Goal: Task Accomplishment & Management: Manage account settings

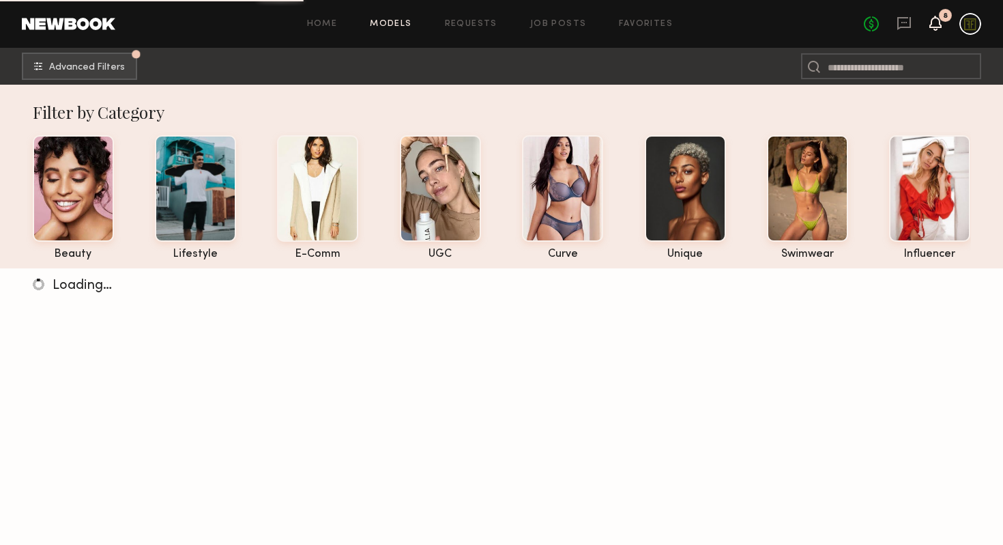
click at [940, 23] on icon at bounding box center [935, 23] width 11 height 10
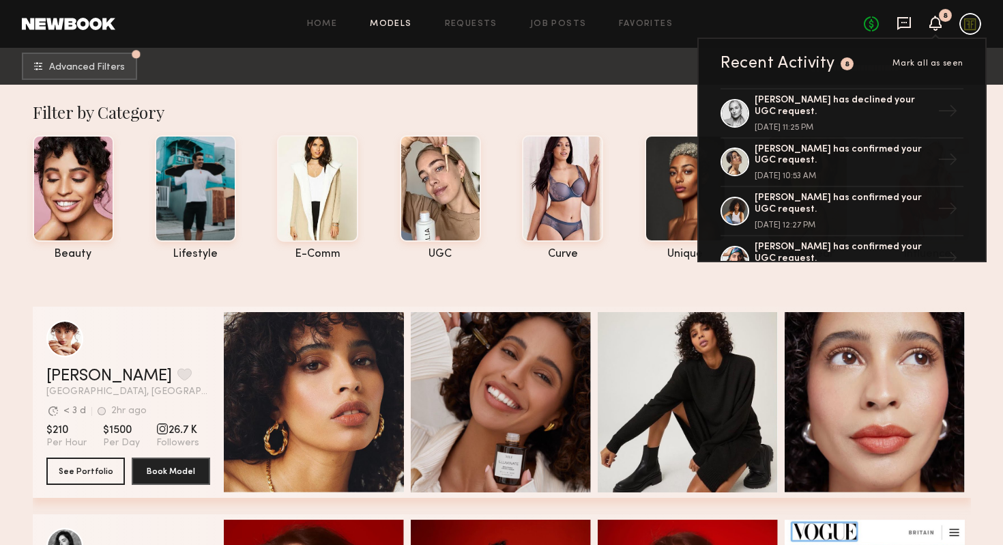
click at [905, 26] on icon at bounding box center [905, 23] width 14 height 13
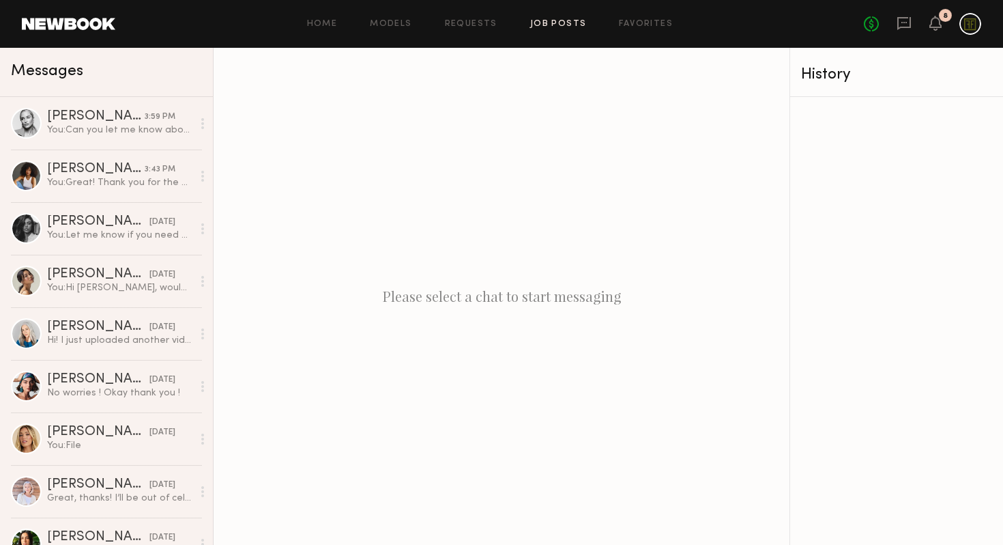
click at [564, 26] on link "Job Posts" at bounding box center [558, 24] width 57 height 9
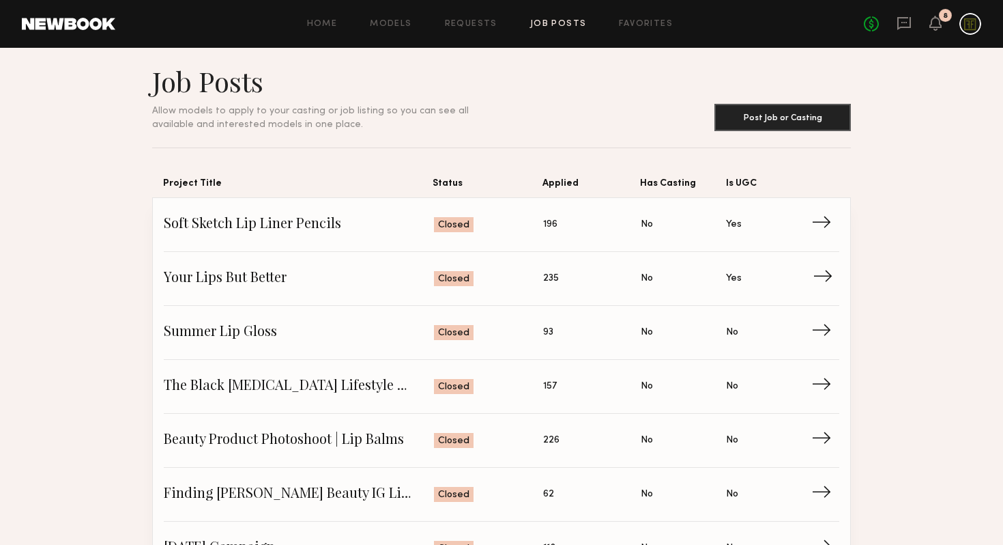
scroll to position [9, 0]
click at [450, 231] on span "Closed" at bounding box center [453, 225] width 31 height 14
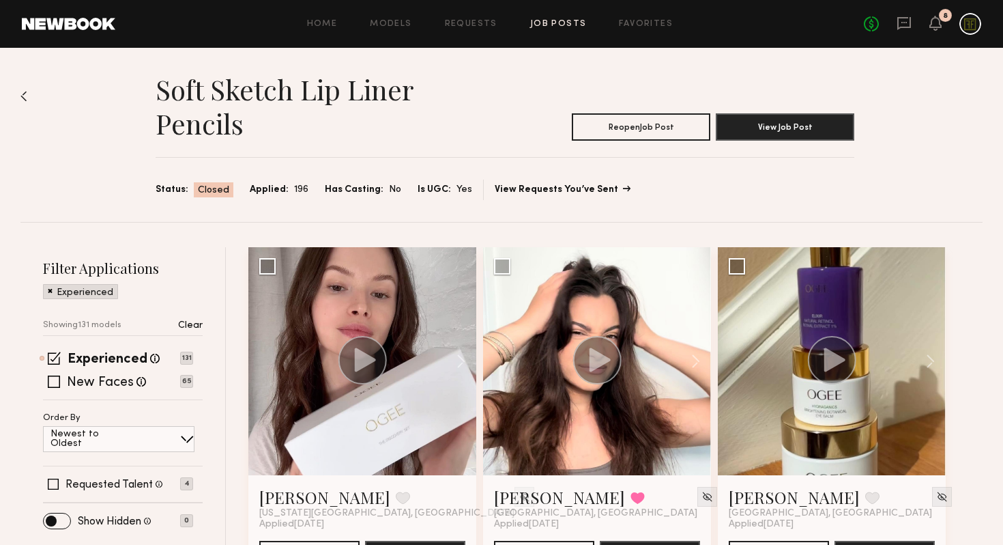
click at [565, 192] on link "View Requests You’ve Sent" at bounding box center [562, 190] width 134 height 10
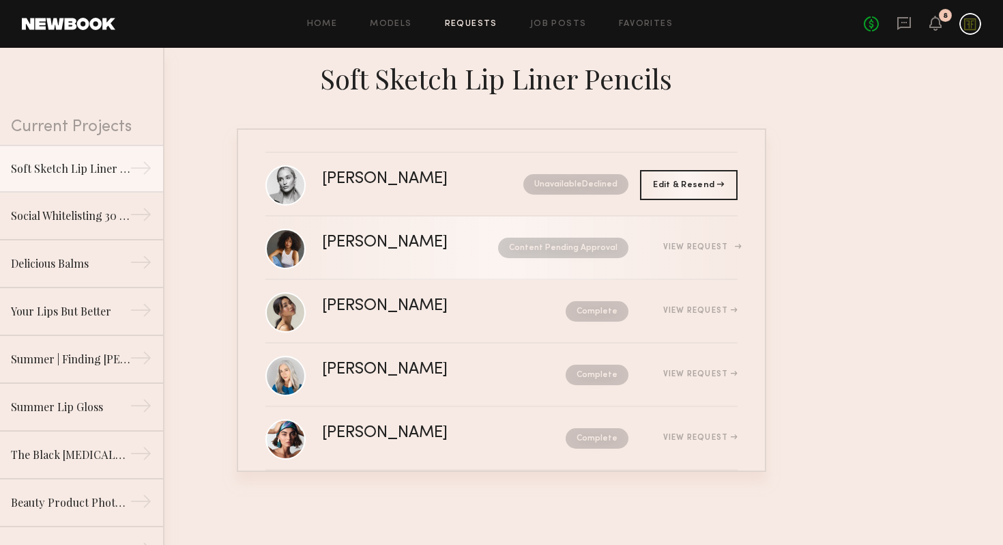
click at [427, 246] on div "[PERSON_NAME]" at bounding box center [397, 243] width 151 height 16
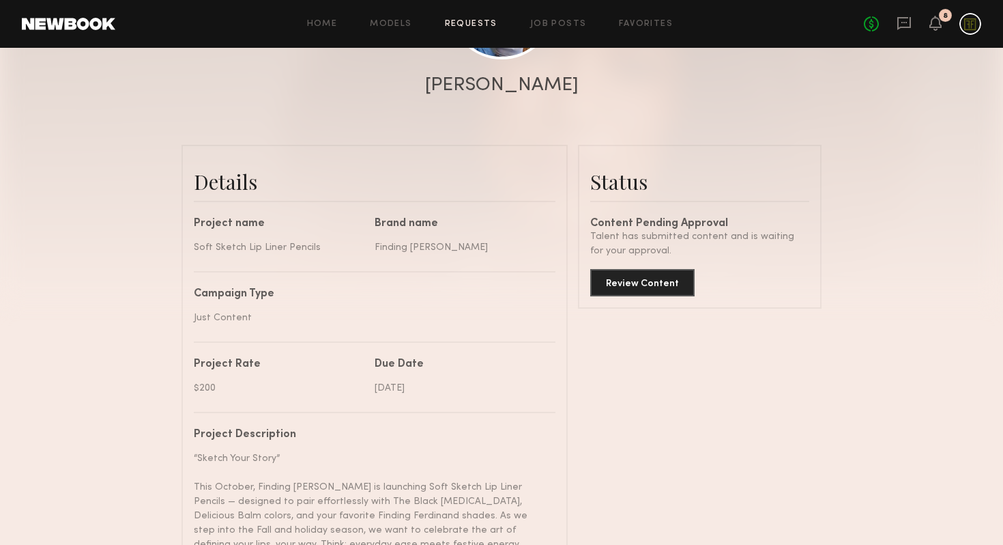
scroll to position [320, 0]
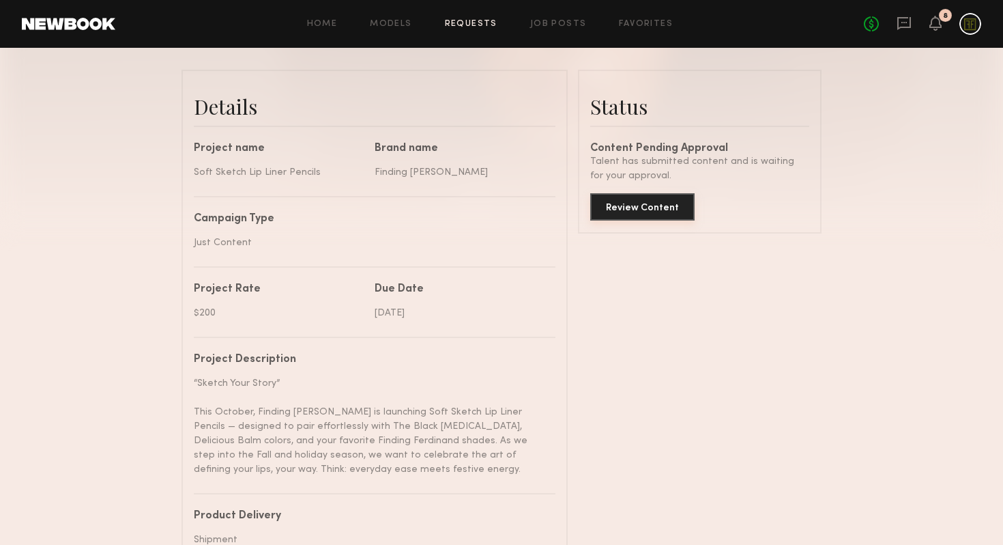
click at [653, 205] on button "Review Content" at bounding box center [642, 206] width 104 height 27
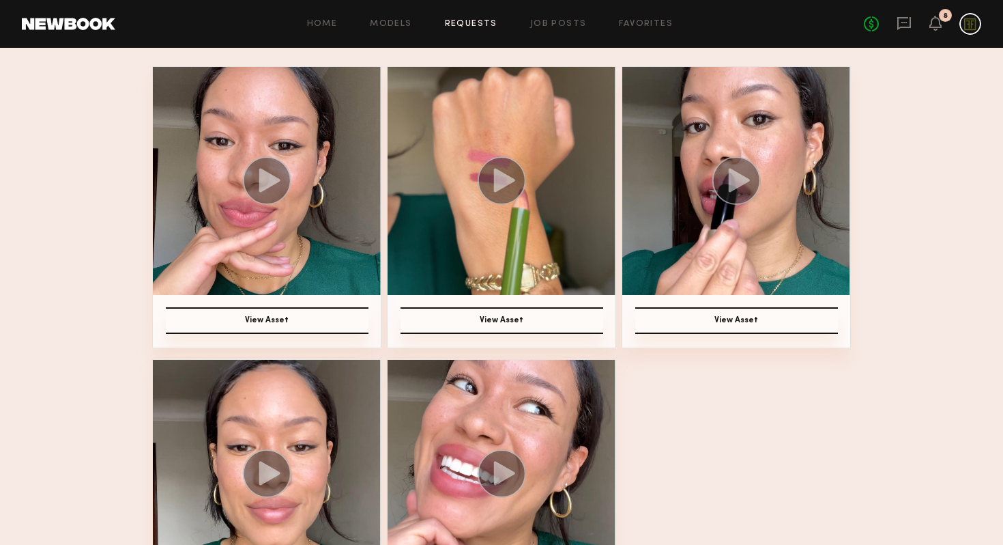
scroll to position [204, 0]
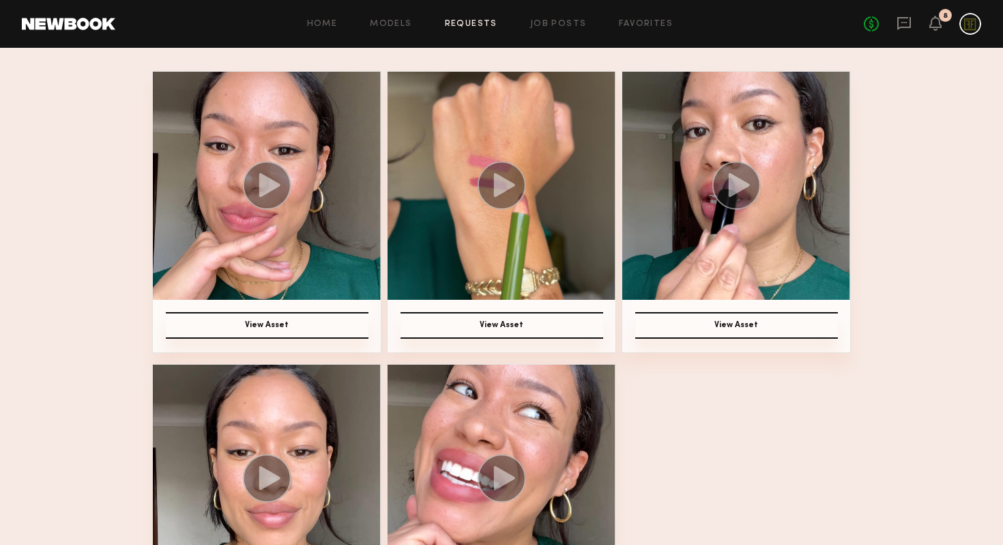
click at [729, 182] on icon at bounding box center [739, 185] width 21 height 24
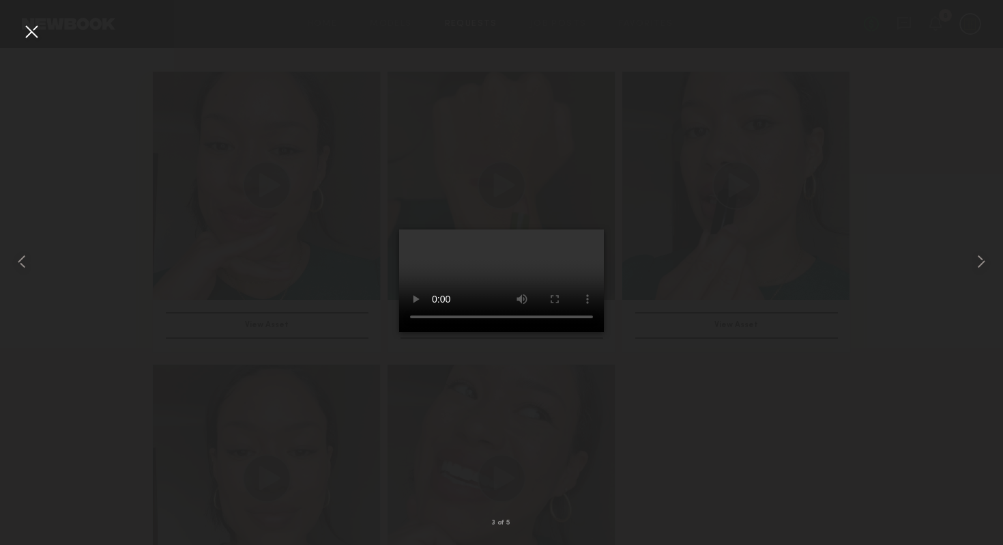
click at [722, 401] on div at bounding box center [501, 261] width 1003 height 479
click at [686, 459] on div at bounding box center [501, 261] width 1003 height 479
click at [25, 32] on div at bounding box center [31, 31] width 22 height 22
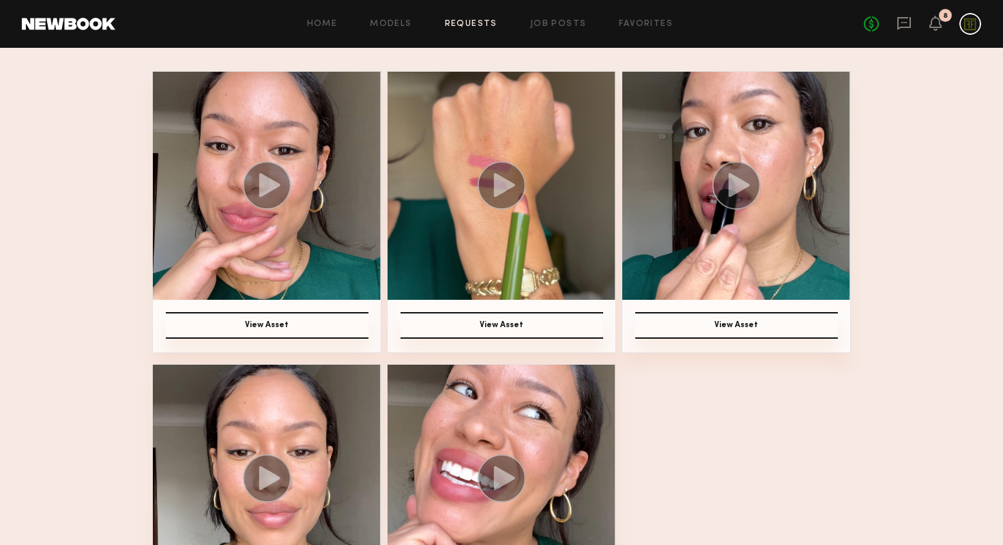
click at [311, 230] on img at bounding box center [267, 186] width 228 height 228
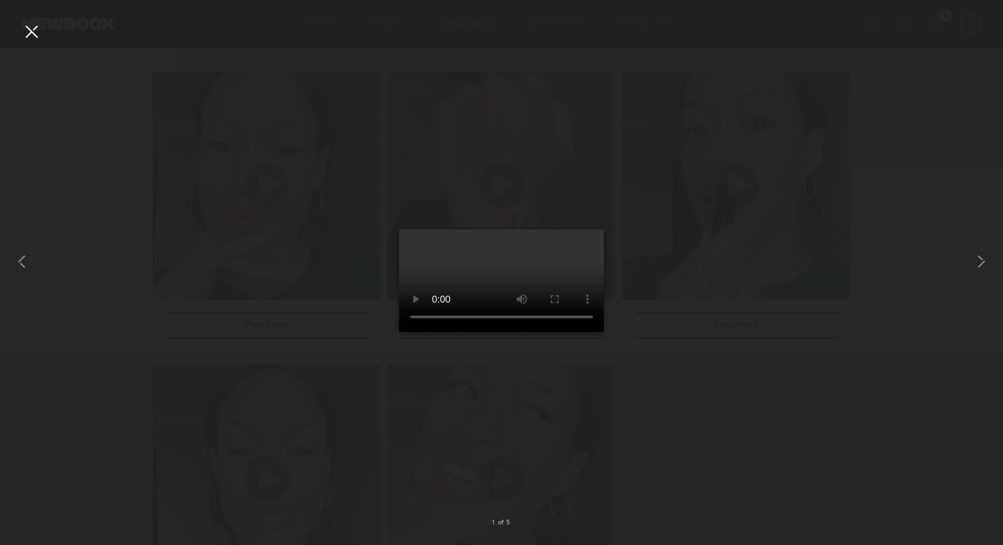
click at [687, 413] on div at bounding box center [501, 261] width 1003 height 479
click at [978, 261] on common-icon at bounding box center [982, 262] width 22 height 22
click at [984, 265] on common-icon at bounding box center [982, 262] width 22 height 22
click at [977, 260] on common-icon at bounding box center [982, 262] width 22 height 22
click at [731, 436] on div at bounding box center [501, 261] width 1003 height 479
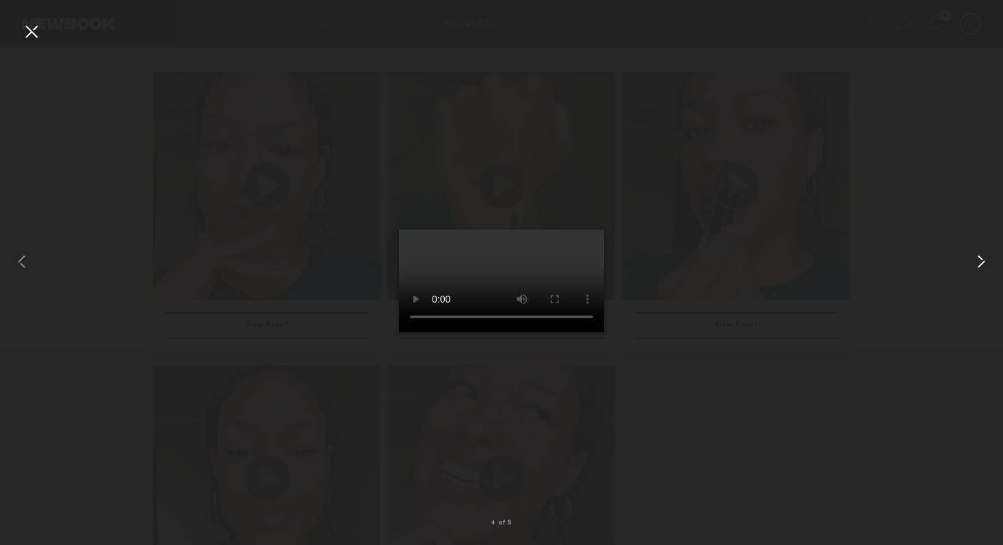
click at [975, 266] on common-icon at bounding box center [982, 262] width 22 height 22
click at [687, 416] on div at bounding box center [501, 261] width 1003 height 479
click at [33, 29] on div at bounding box center [31, 31] width 22 height 22
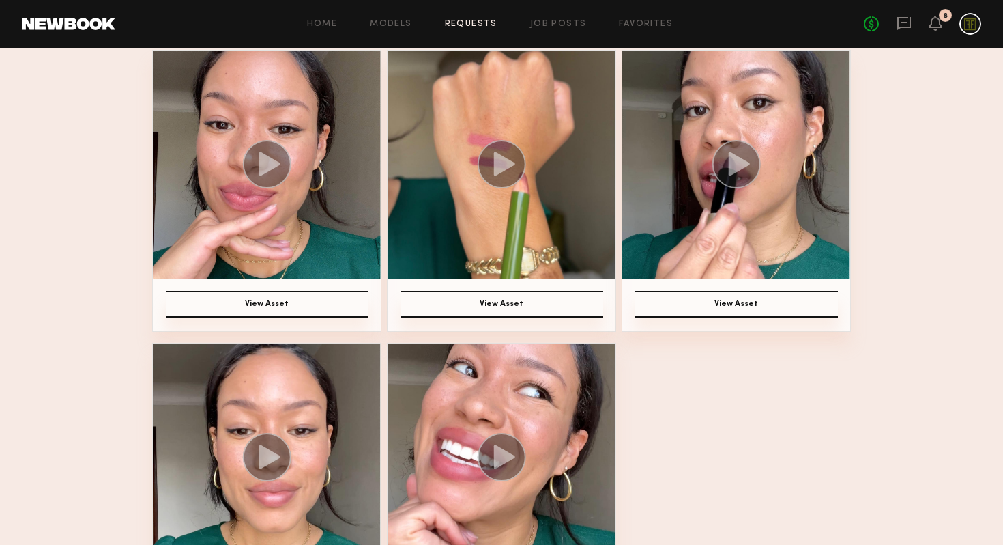
scroll to position [0, 0]
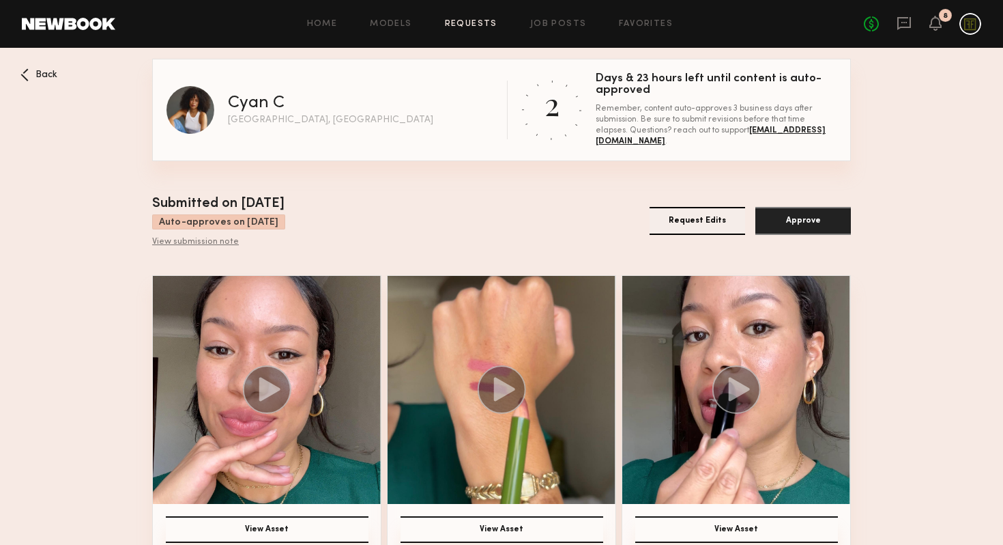
click at [183, 119] on img at bounding box center [191, 110] width 48 height 48
click at [42, 79] on div "Back" at bounding box center [38, 74] width 37 height 13
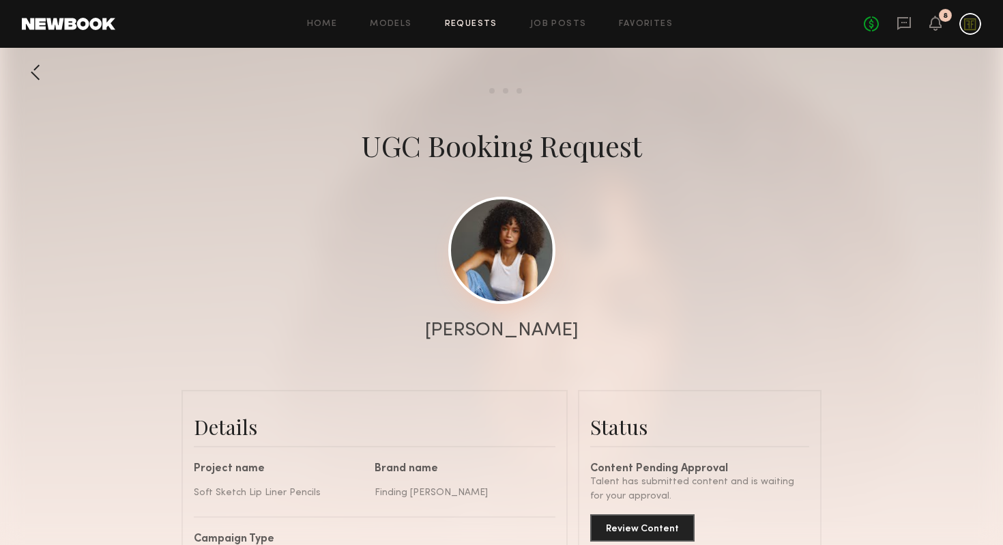
click at [490, 255] on link at bounding box center [501, 250] width 107 height 107
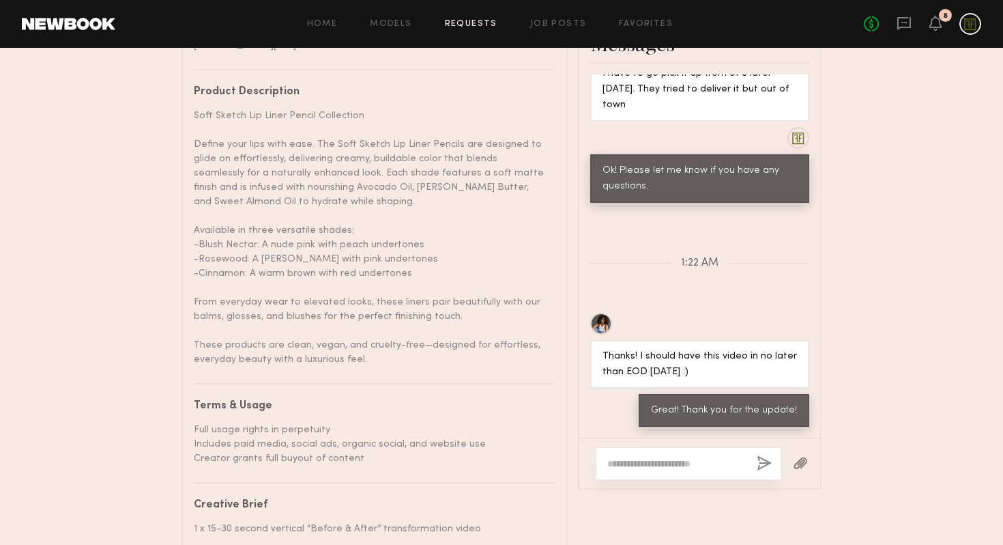
scroll to position [988, 0]
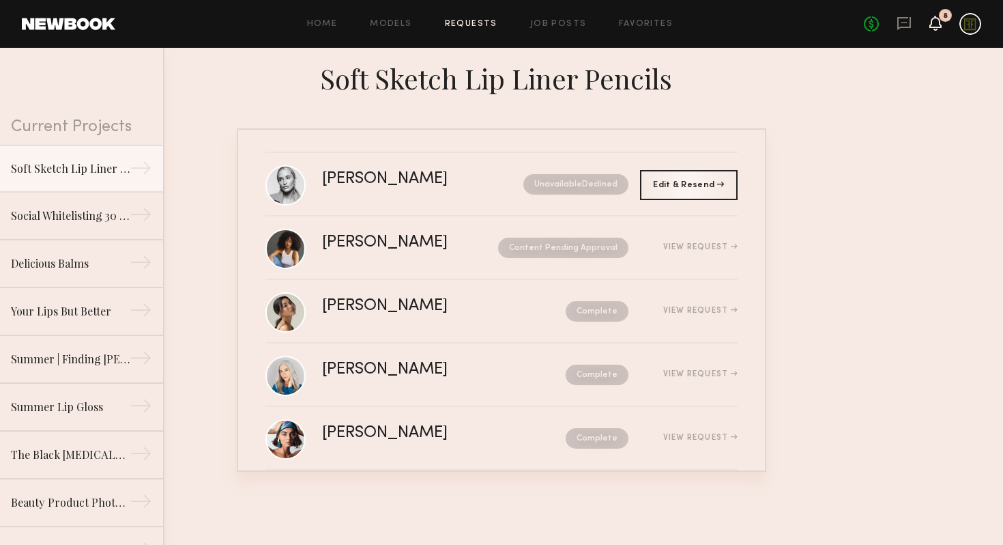
click at [937, 24] on icon at bounding box center [935, 23] width 11 height 10
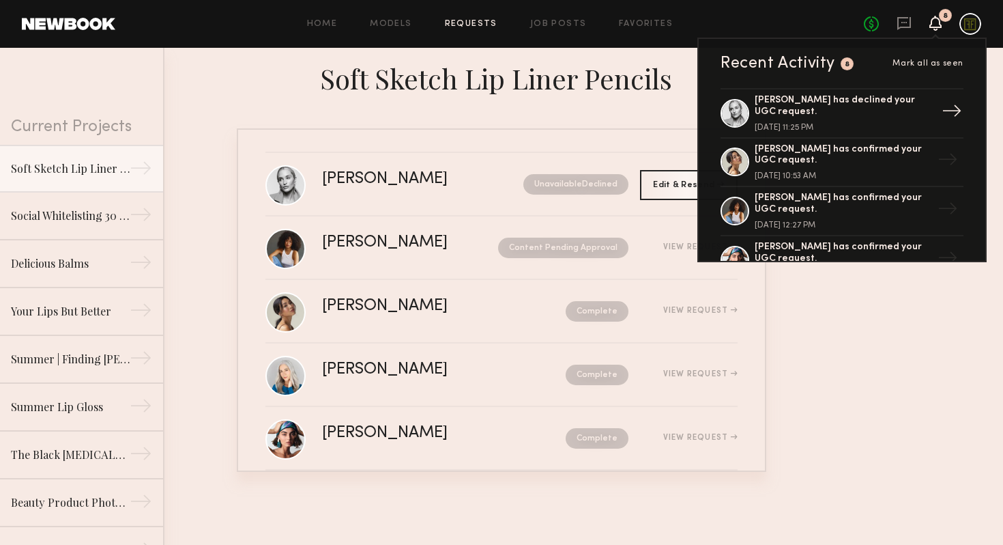
click at [852, 124] on div "[DATE] 11:25 PM" at bounding box center [843, 128] width 177 height 8
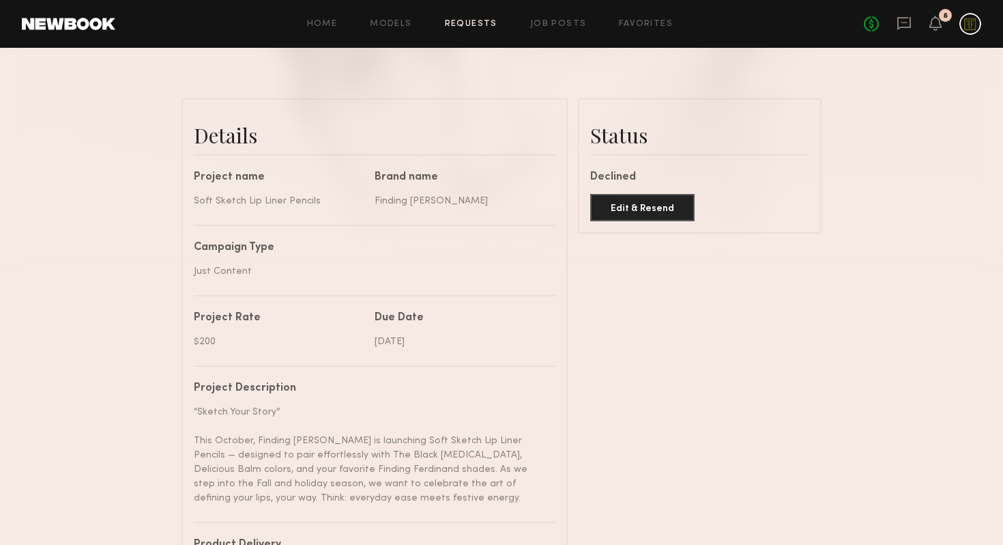
scroll to position [395, 0]
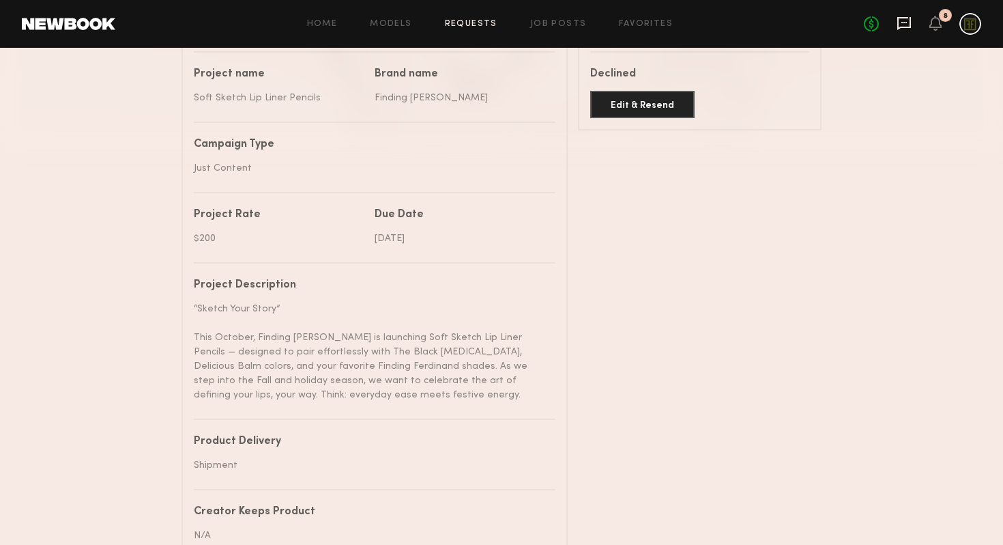
click at [907, 19] on icon at bounding box center [904, 23] width 15 height 15
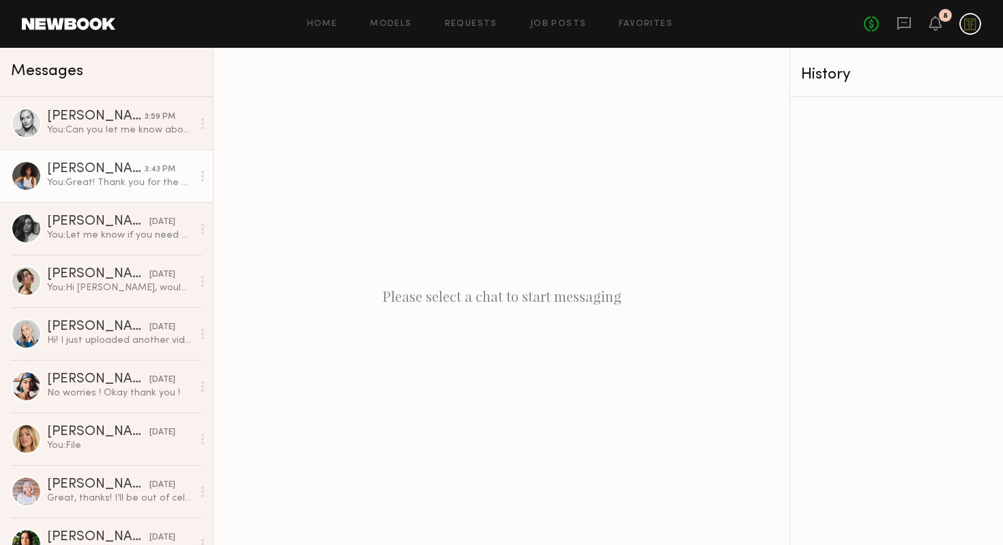
click at [108, 181] on div "You: Great! Thank you for the update!" at bounding box center [119, 182] width 145 height 13
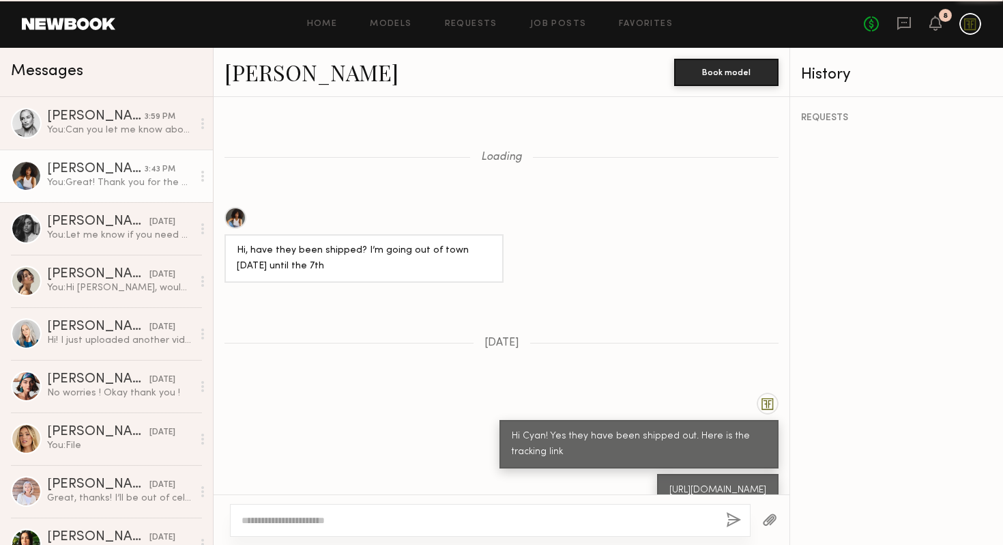
scroll to position [900, 0]
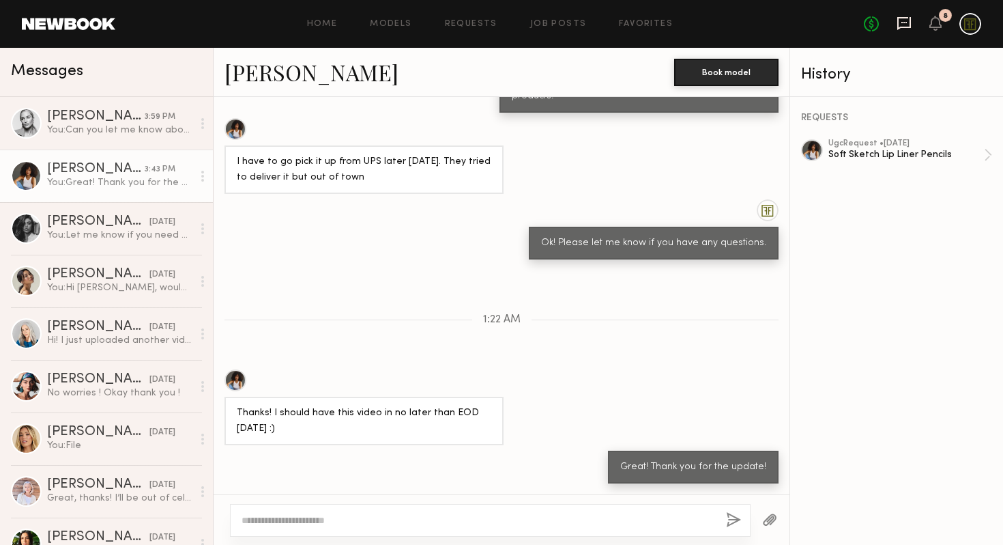
click at [902, 26] on icon at bounding box center [905, 23] width 14 height 13
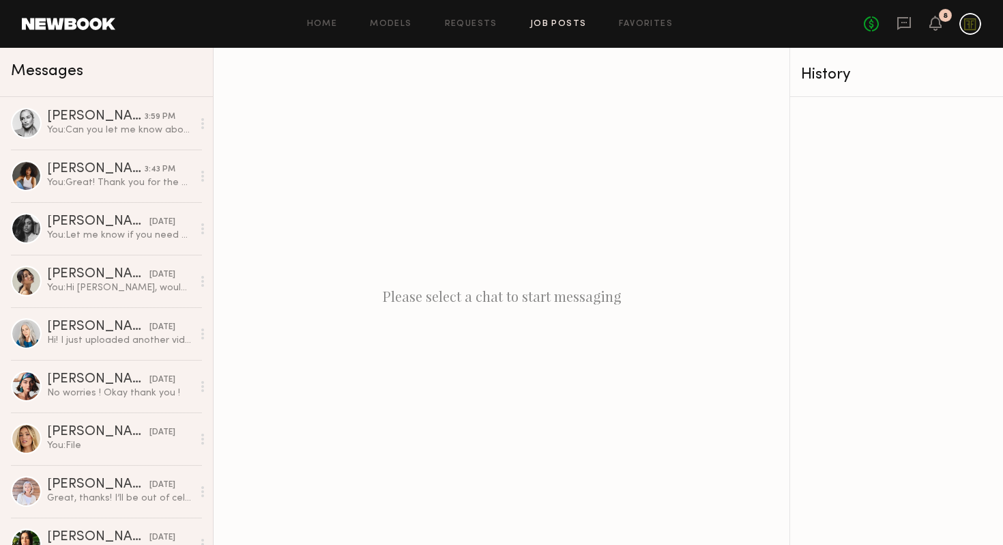
click at [572, 20] on link "Job Posts" at bounding box center [558, 24] width 57 height 9
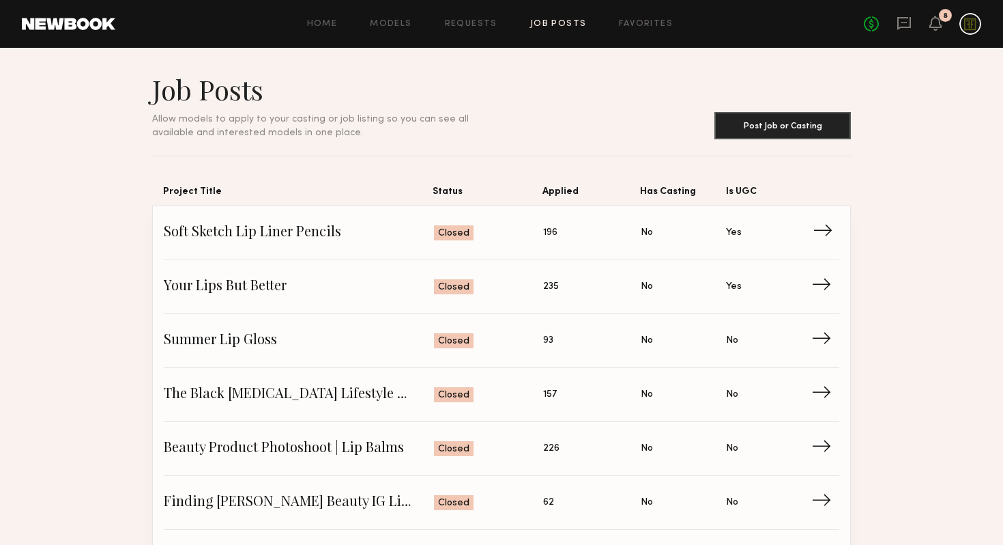
click at [553, 223] on span "Applied: 196" at bounding box center [592, 233] width 98 height 20
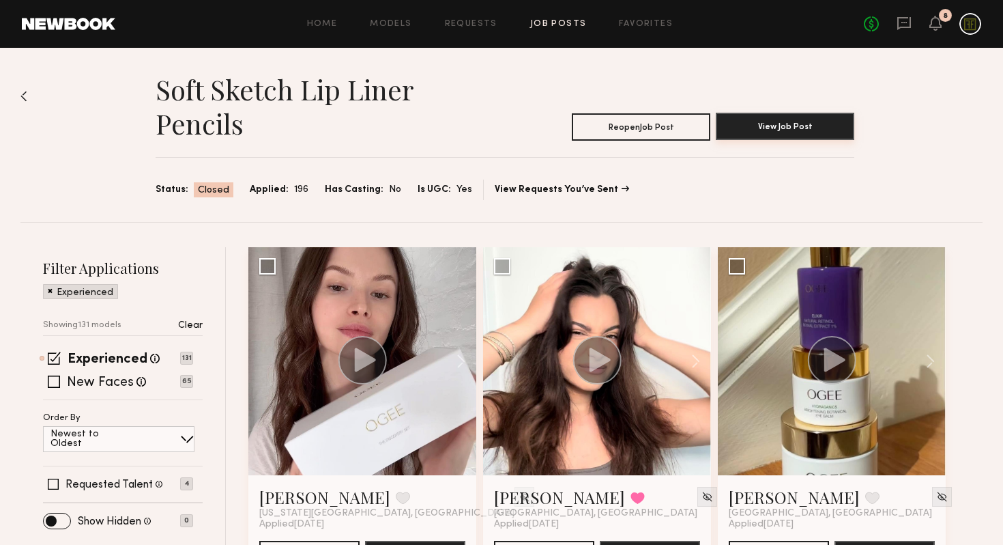
click at [810, 126] on button "View Job Post" at bounding box center [785, 126] width 139 height 27
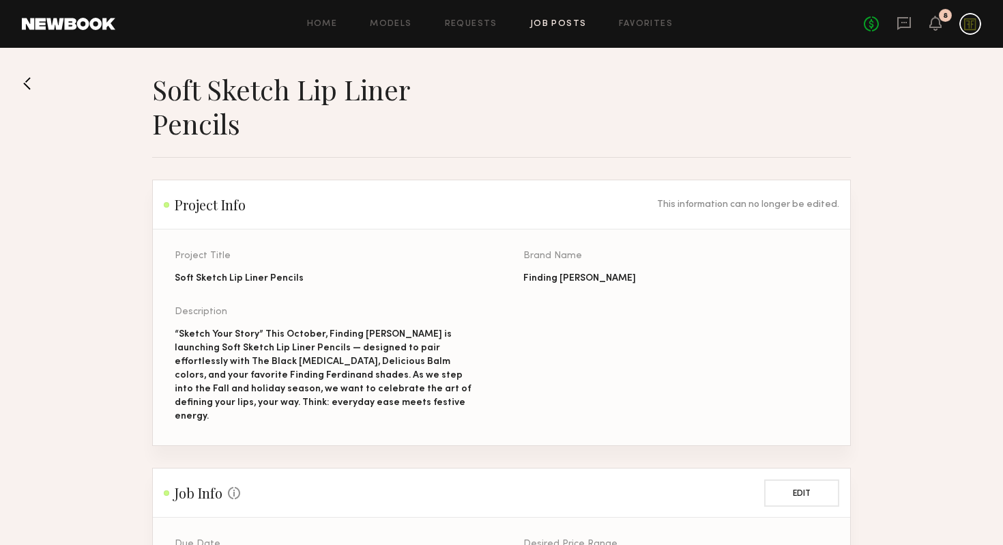
click at [31, 89] on button at bounding box center [33, 83] width 22 height 22
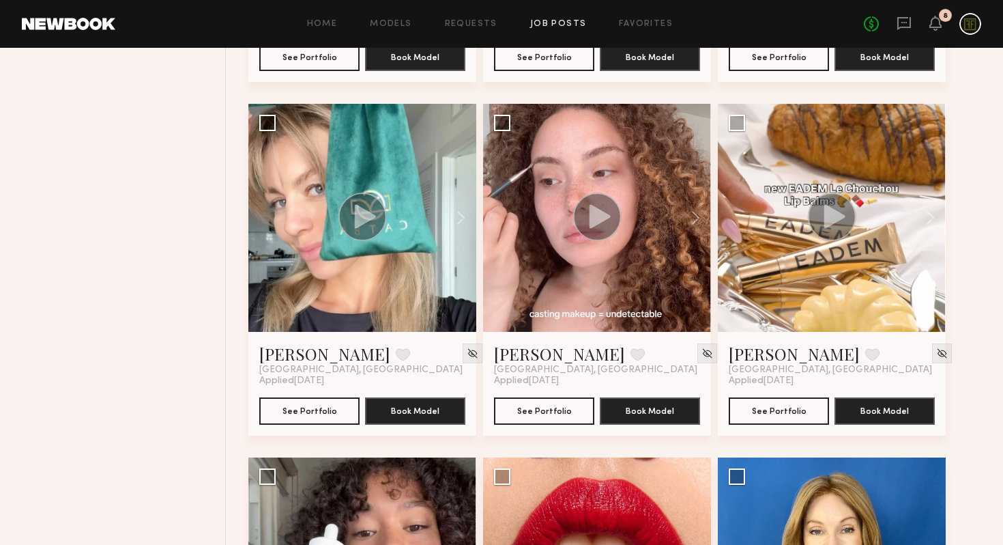
scroll to position [2939, 0]
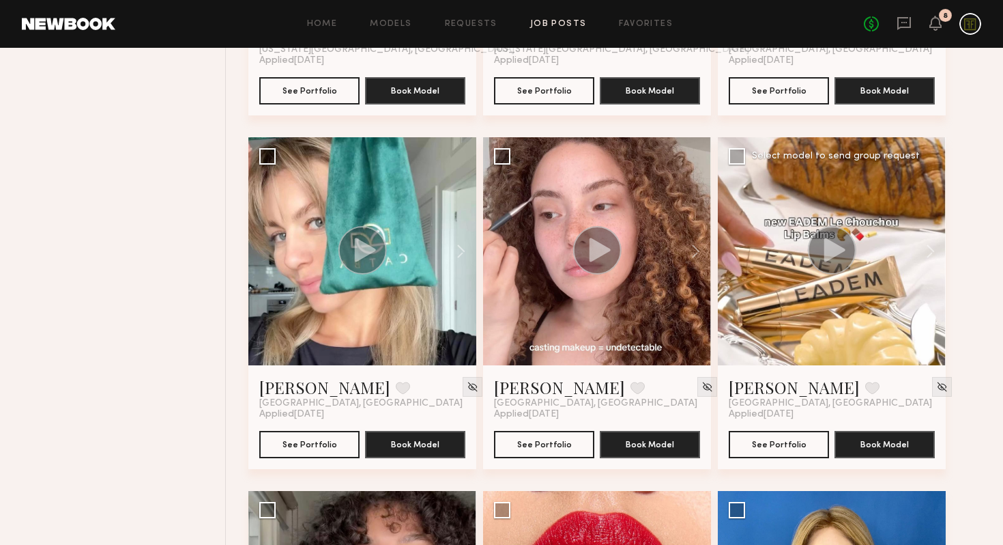
click at [823, 252] on circle at bounding box center [832, 250] width 48 height 48
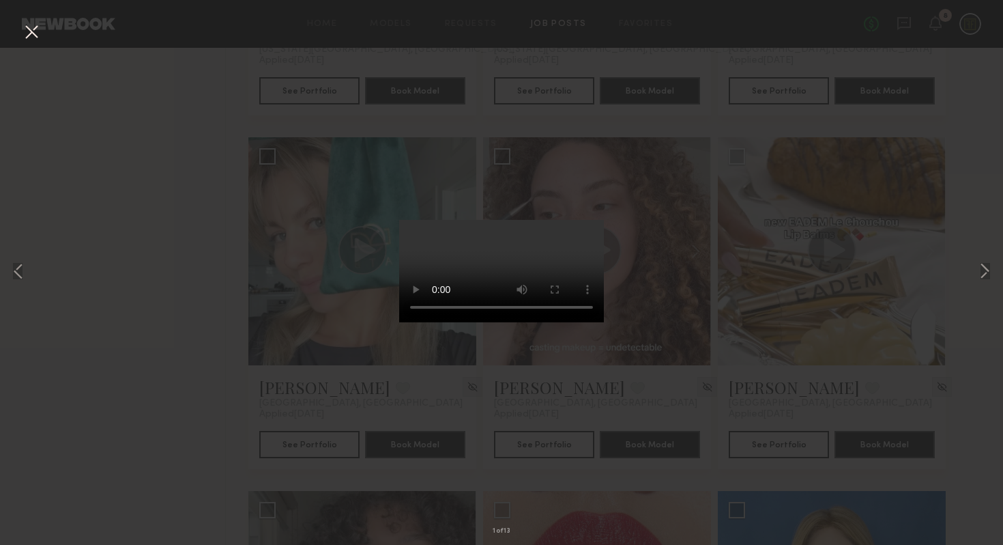
click at [823, 253] on div "1 of 13" at bounding box center [501, 272] width 1003 height 545
click at [722, 319] on div "1 of 13" at bounding box center [501, 272] width 1003 height 545
click at [31, 28] on button at bounding box center [31, 32] width 22 height 25
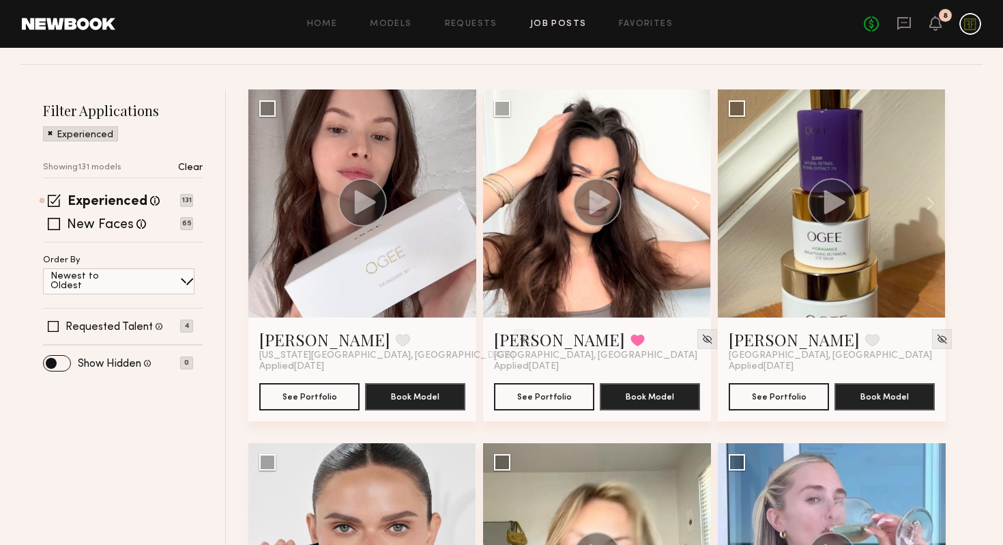
scroll to position [0, 0]
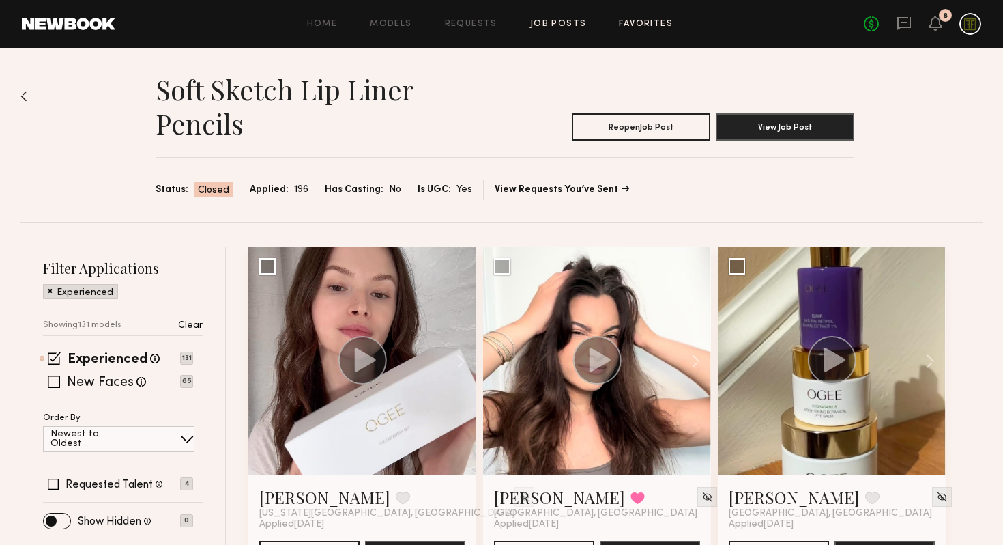
click at [641, 25] on link "Favorites" at bounding box center [646, 24] width 54 height 9
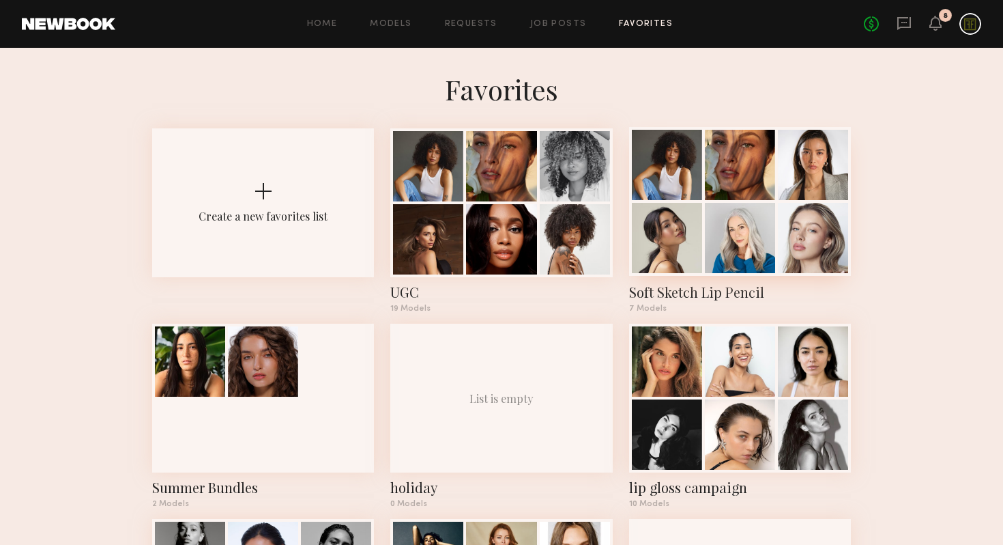
click at [751, 272] on div at bounding box center [740, 238] width 70 height 70
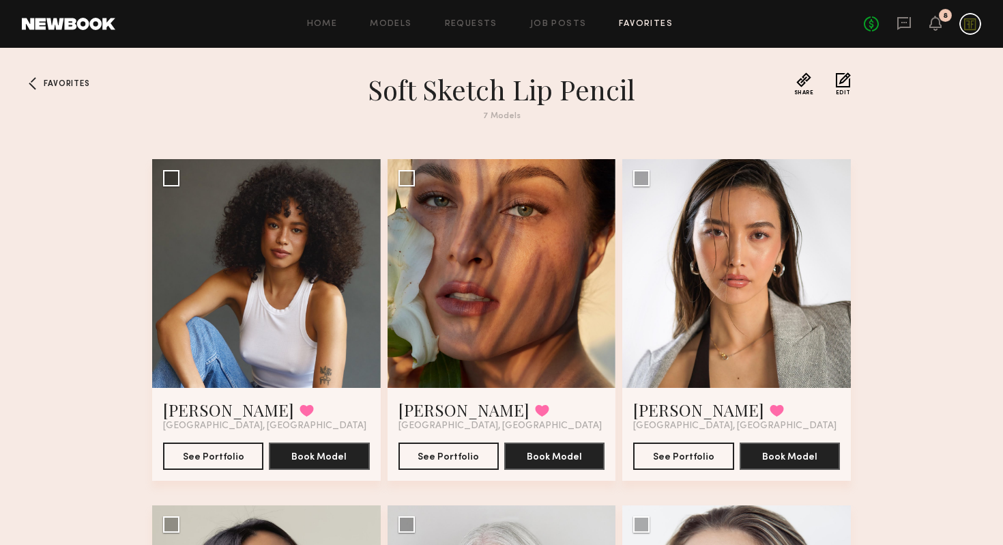
click at [491, 29] on div "Home Models Requests Job Posts Favorites Sign Out No fees up to $5,000 8" at bounding box center [548, 24] width 866 height 22
click at [485, 25] on link "Requests" at bounding box center [471, 24] width 53 height 9
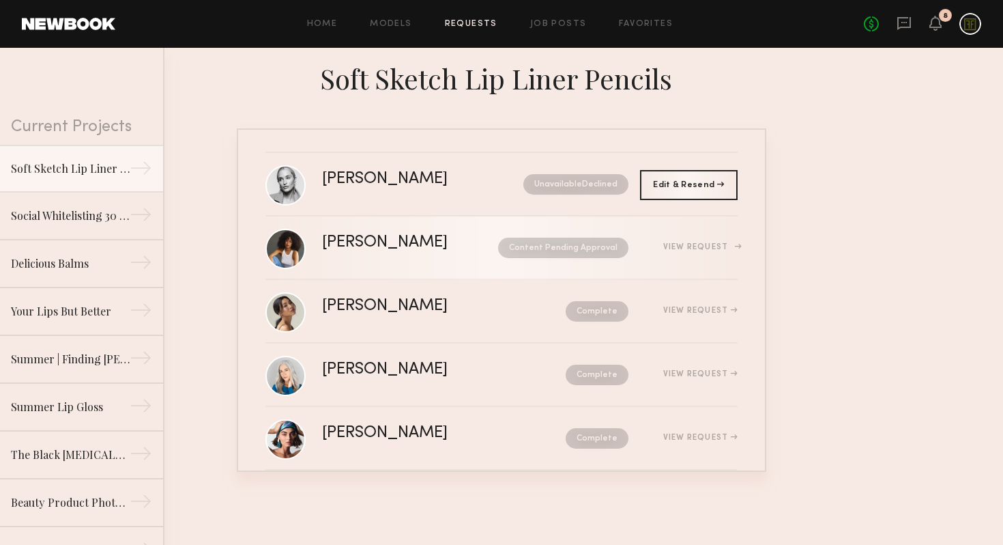
click at [494, 251] on div "Content Pending Approval" at bounding box center [551, 248] width 156 height 20
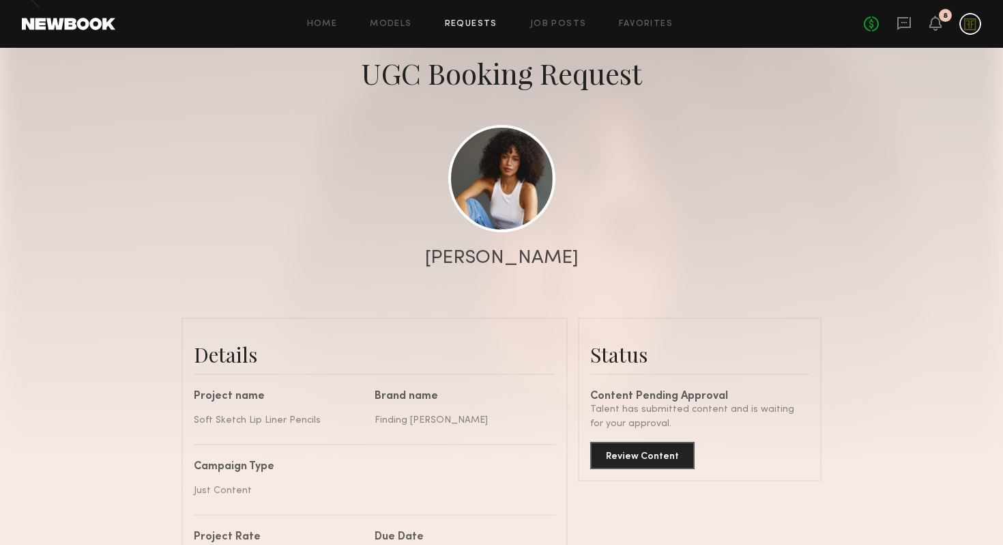
scroll to position [125, 0]
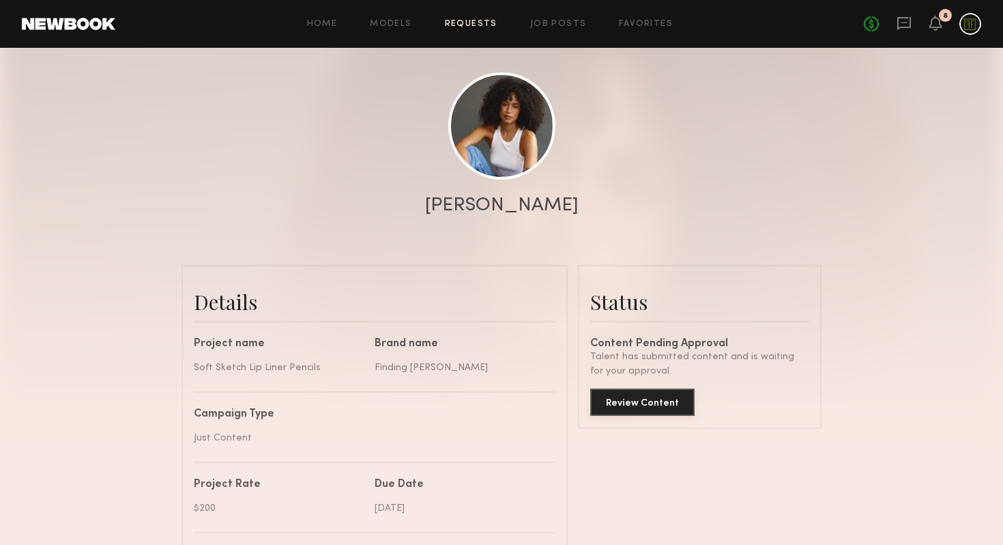
click at [637, 399] on button "Review Content" at bounding box center [642, 401] width 104 height 27
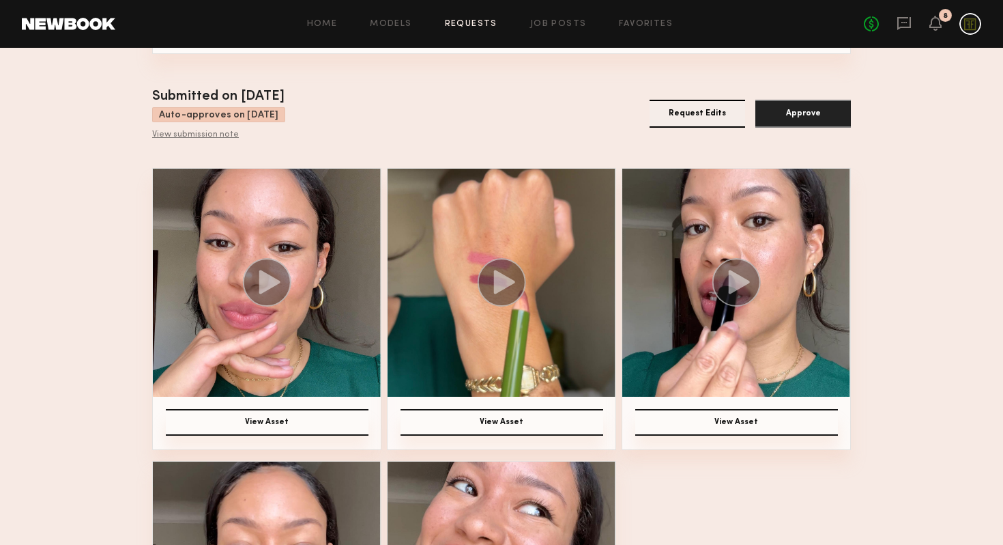
scroll to position [52, 0]
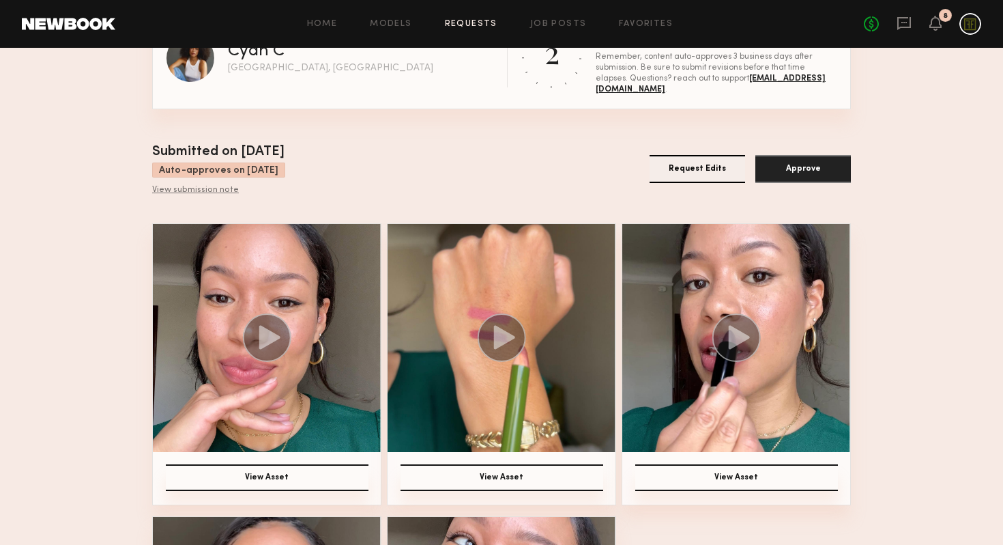
click at [507, 326] on circle at bounding box center [502, 337] width 48 height 48
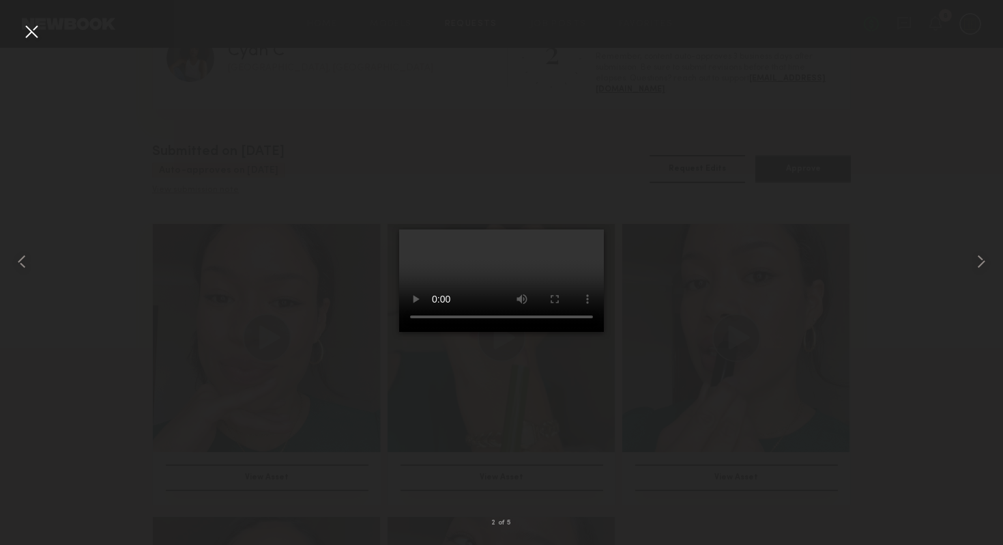
click at [764, 333] on div at bounding box center [501, 261] width 1003 height 479
click at [31, 36] on div at bounding box center [31, 31] width 22 height 22
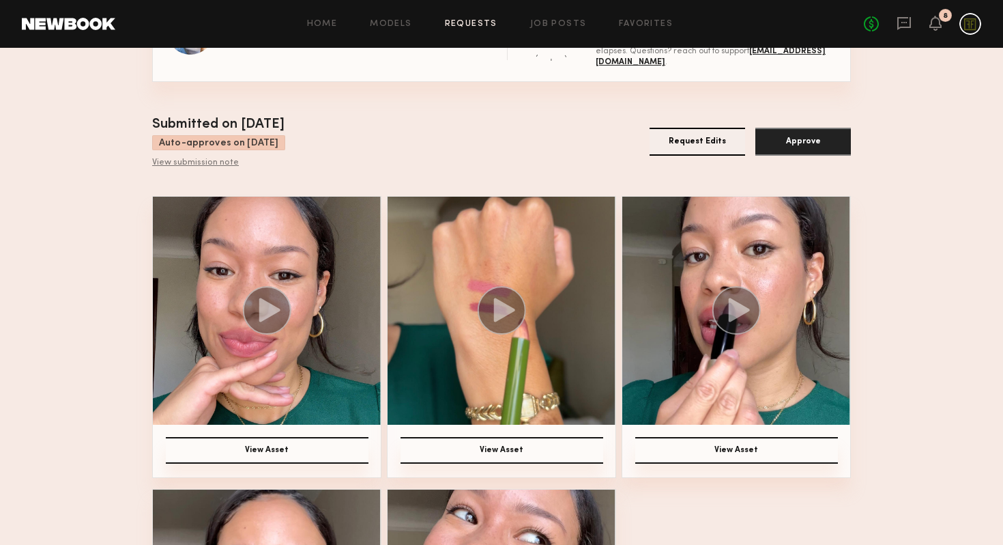
scroll to position [82, 0]
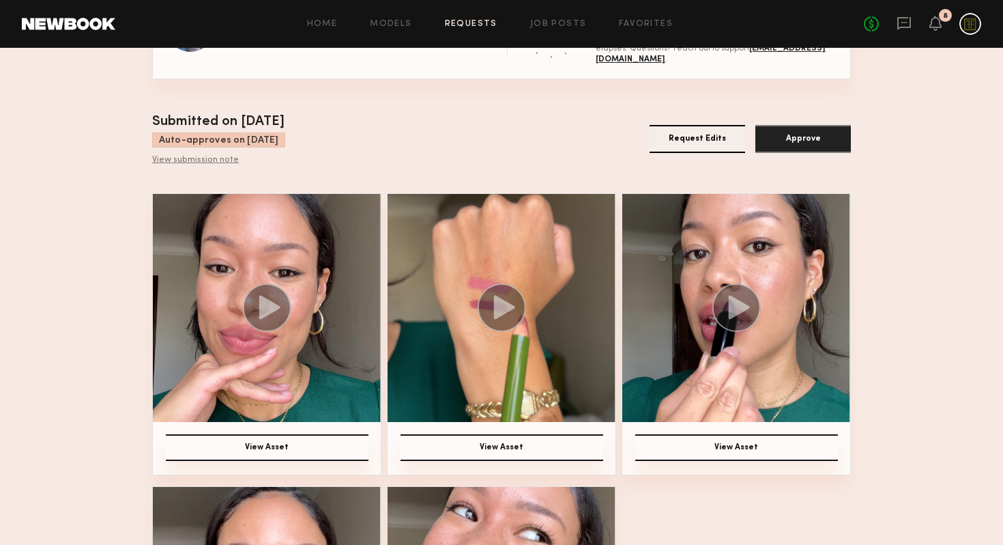
click at [337, 279] on img at bounding box center [267, 308] width 228 height 228
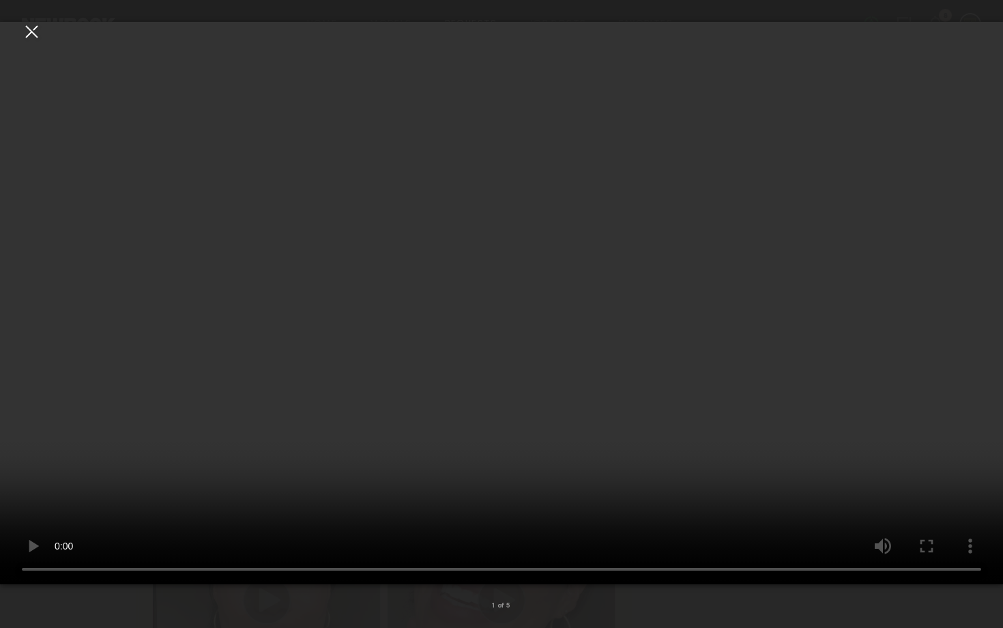
click at [816, 402] on video at bounding box center [501, 303] width 1003 height 562
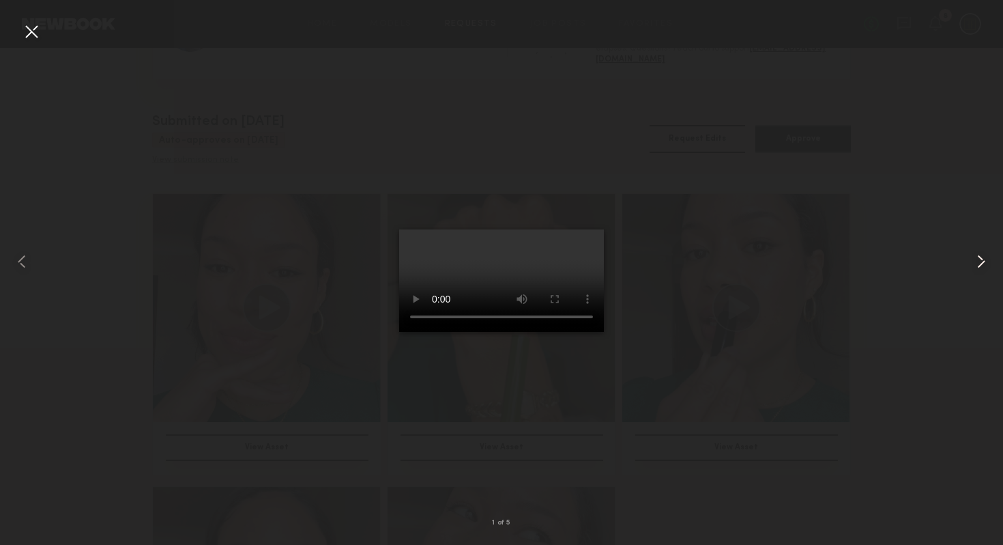
click at [978, 268] on common-icon at bounding box center [982, 262] width 22 height 22
click at [943, 345] on div at bounding box center [501, 261] width 1003 height 479
click at [36, 30] on div at bounding box center [31, 31] width 22 height 22
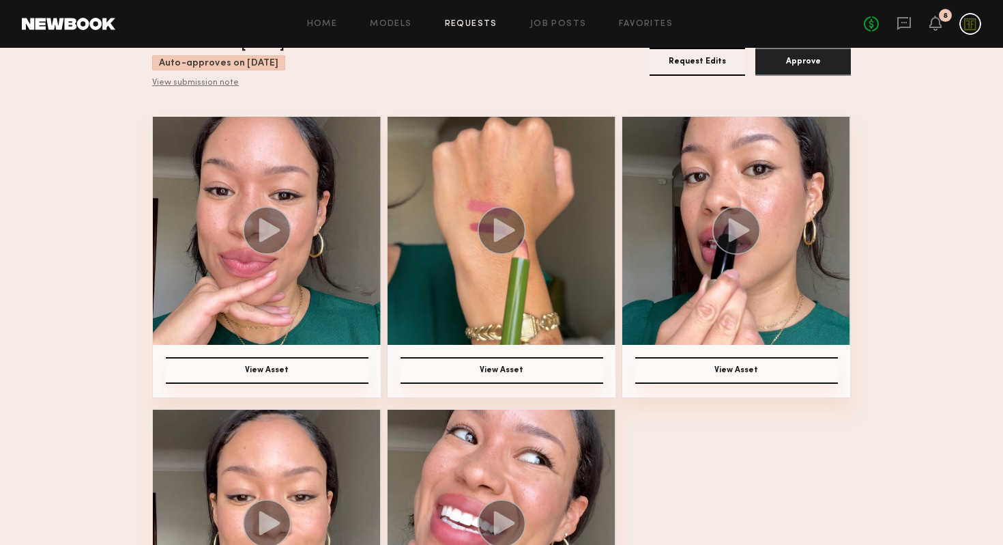
scroll to position [166, 0]
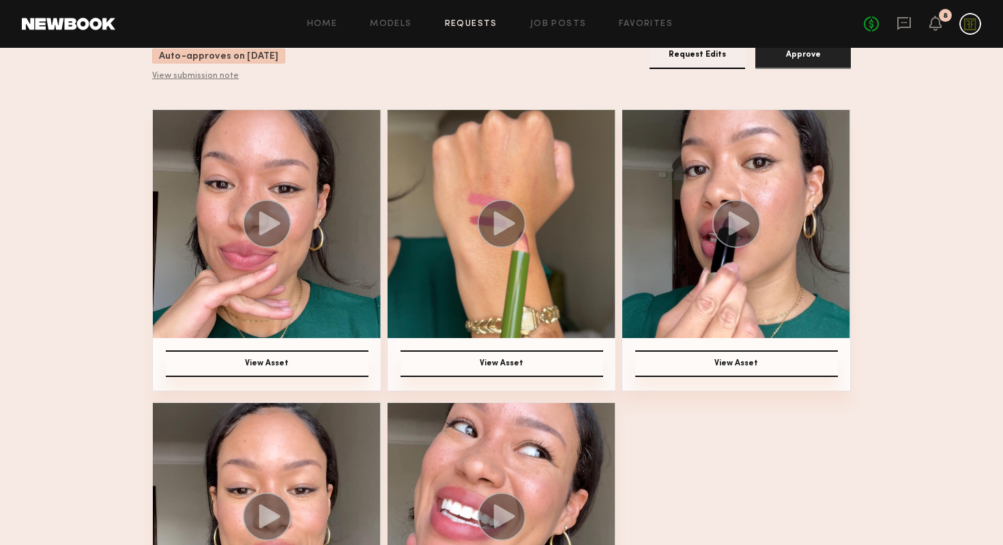
click at [737, 221] on icon at bounding box center [739, 224] width 21 height 24
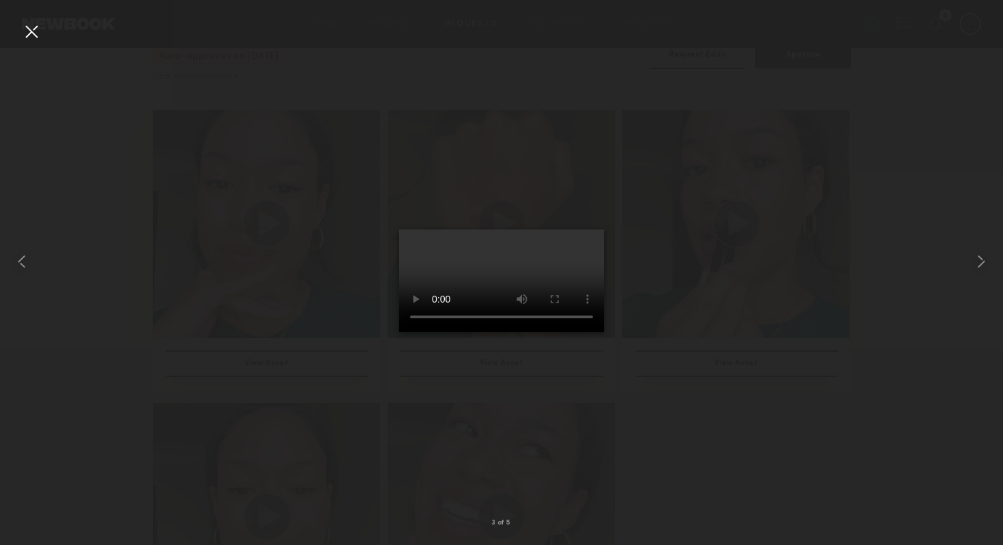
click at [751, 347] on div at bounding box center [501, 261] width 1003 height 479
click at [719, 455] on div at bounding box center [501, 261] width 1003 height 479
click at [32, 37] on div at bounding box center [31, 31] width 22 height 22
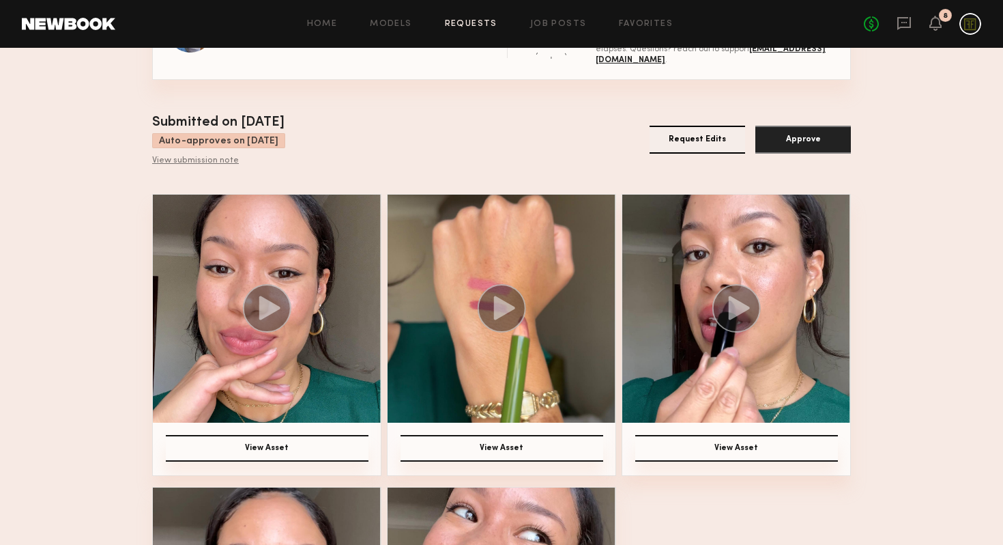
scroll to position [70, 0]
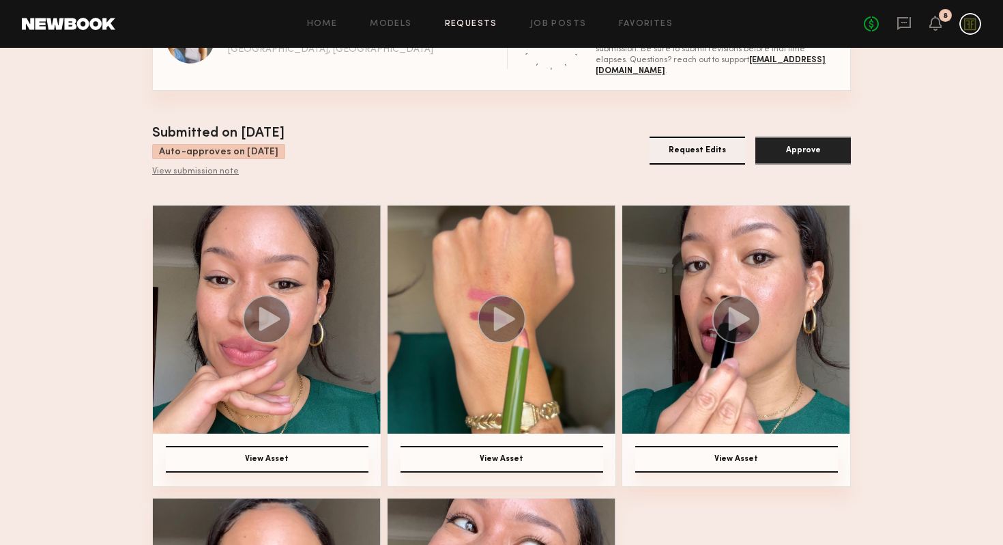
click at [685, 156] on button "Request Edits" at bounding box center [698, 151] width 96 height 28
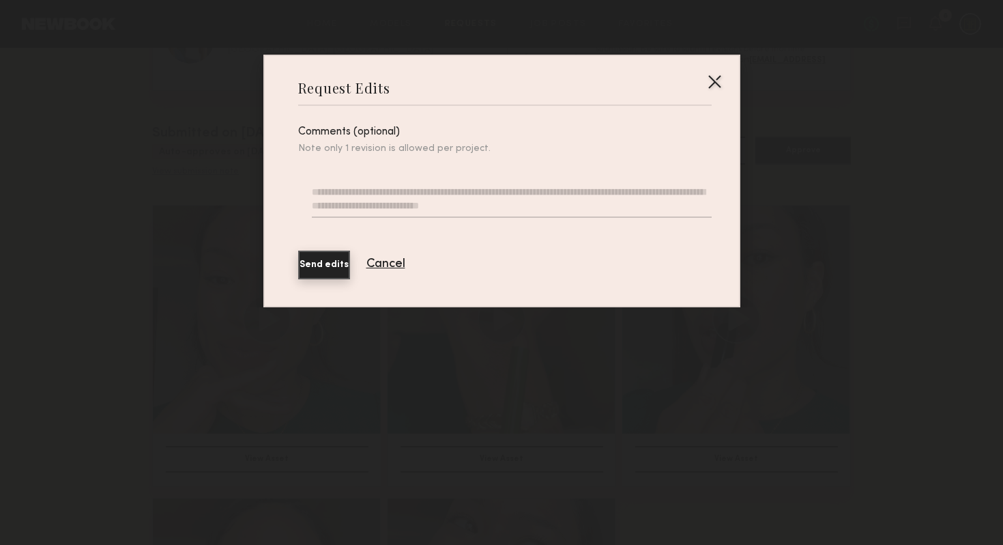
click at [640, 149] on div "Note only 1 revision is allowed per project." at bounding box center [505, 149] width 414 height 12
click at [636, 192] on textarea at bounding box center [511, 201] width 399 height 33
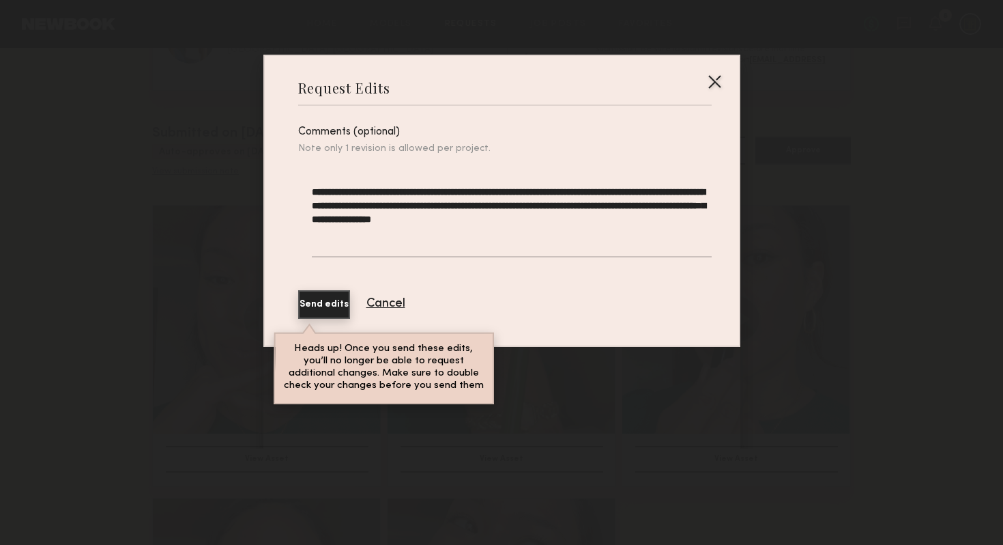
drag, startPoint x: 611, startPoint y: 220, endPoint x: 529, endPoint y: 221, distance: 81.9
click at [529, 221] on textarea "**********" at bounding box center [511, 221] width 399 height 72
click at [578, 220] on textarea "**********" at bounding box center [511, 221] width 399 height 72
click at [700, 218] on textarea "**********" at bounding box center [511, 221] width 399 height 72
drag, startPoint x: 501, startPoint y: 229, endPoint x: 493, endPoint y: 220, distance: 12.1
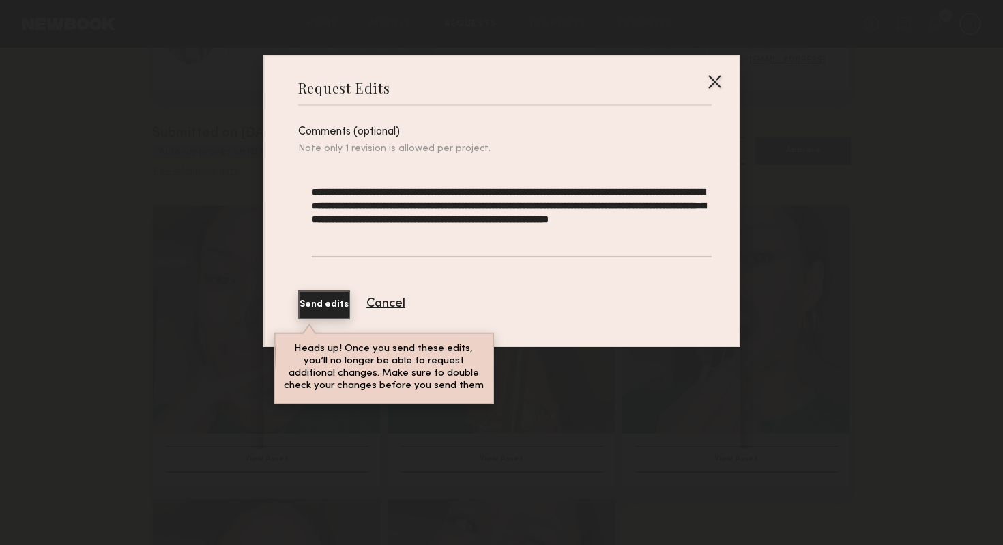
click at [493, 220] on textarea "**********" at bounding box center [511, 221] width 399 height 72
click at [501, 229] on textarea "**********" at bounding box center [511, 221] width 399 height 72
click at [501, 231] on textarea "**********" at bounding box center [511, 221] width 399 height 72
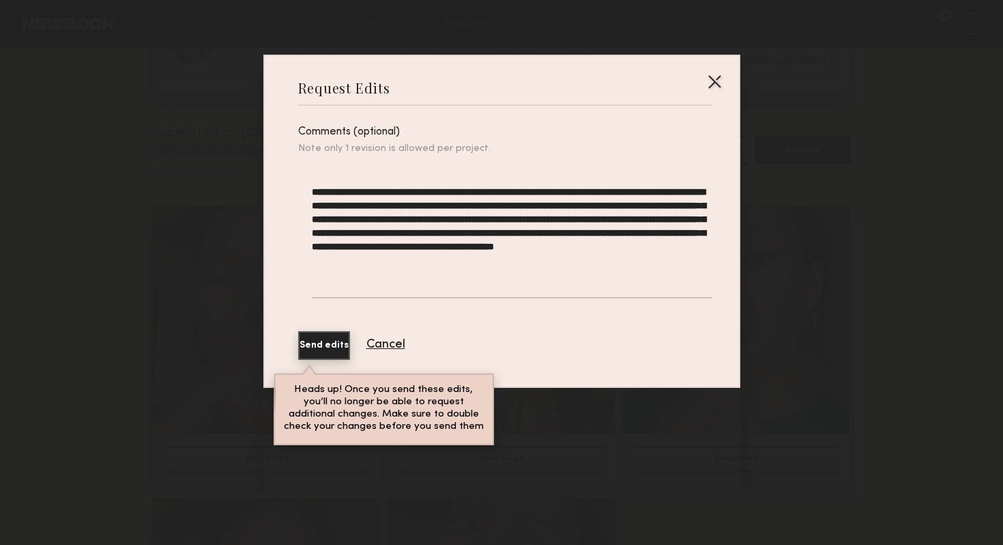
click at [642, 260] on textarea "**********" at bounding box center [511, 241] width 399 height 113
click at [489, 217] on textarea "**********" at bounding box center [511, 241] width 399 height 113
click at [625, 263] on textarea "**********" at bounding box center [511, 241] width 399 height 113
click at [642, 261] on textarea "**********" at bounding box center [511, 241] width 399 height 113
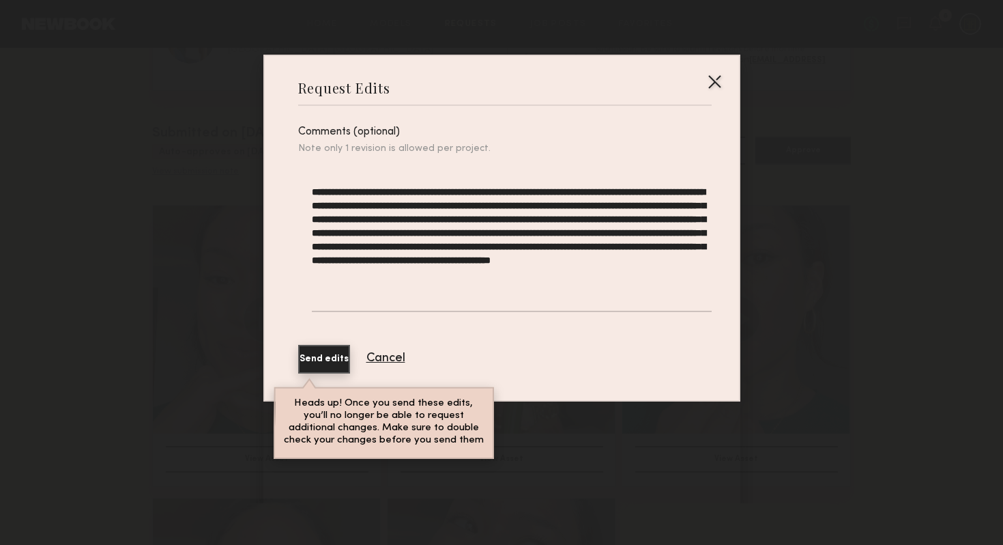
type textarea "**********"
click at [349, 346] on button "Send edits" at bounding box center [324, 359] width 52 height 29
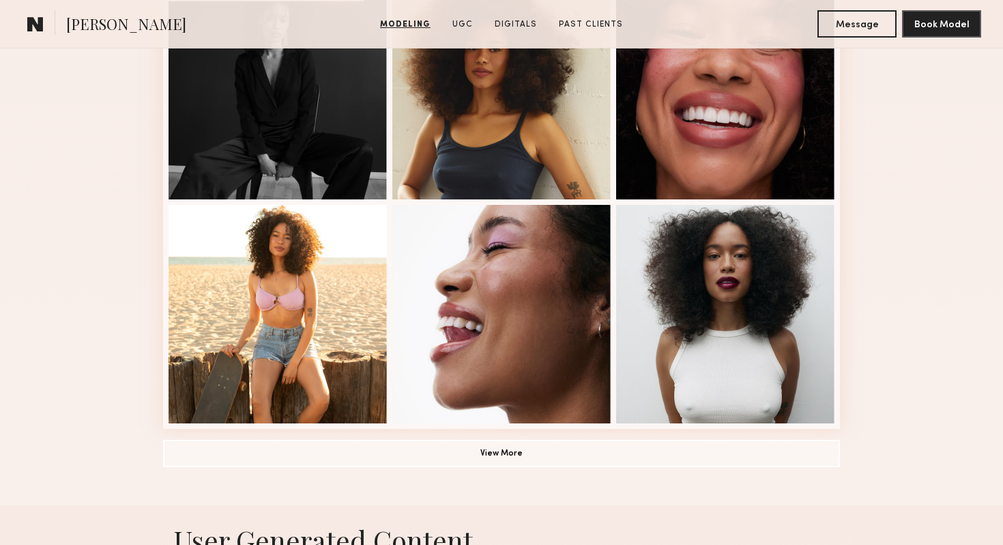
scroll to position [946, 0]
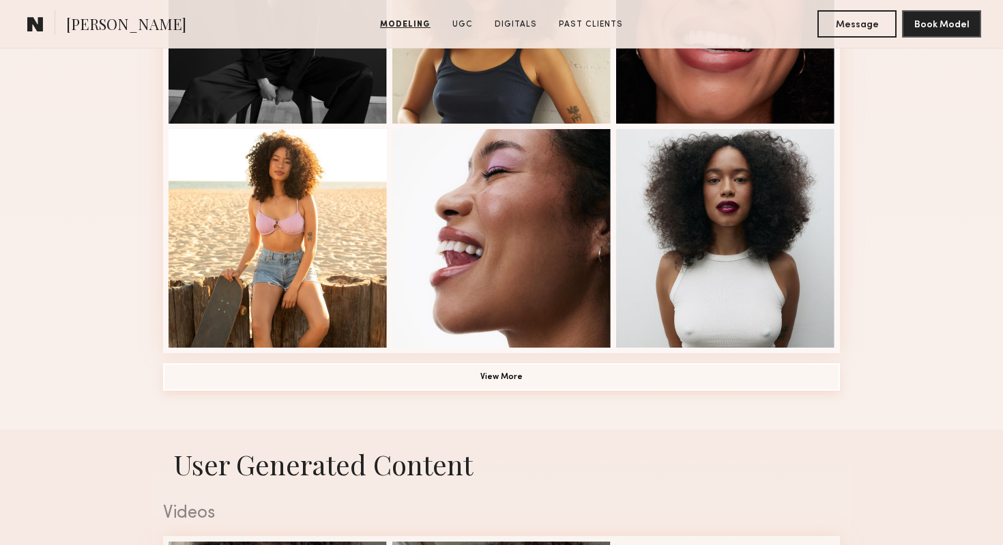
click at [417, 373] on button "View More" at bounding box center [501, 376] width 677 height 27
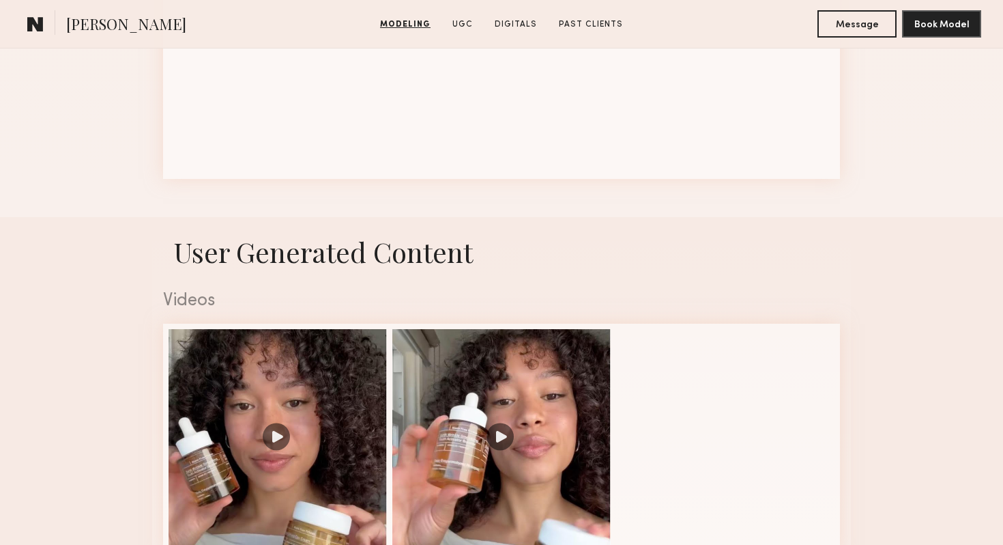
scroll to position [1861, 0]
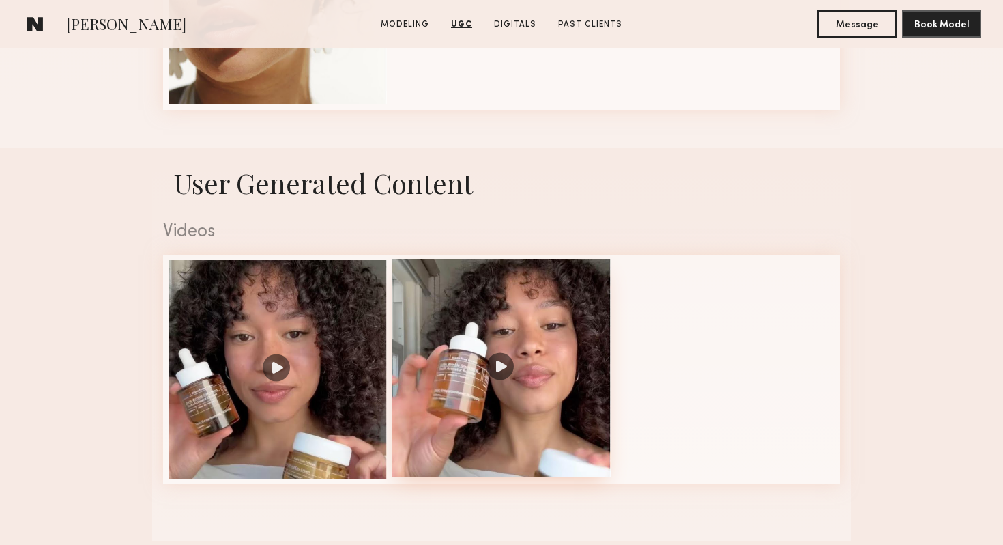
click at [455, 408] on div at bounding box center [502, 368] width 218 height 218
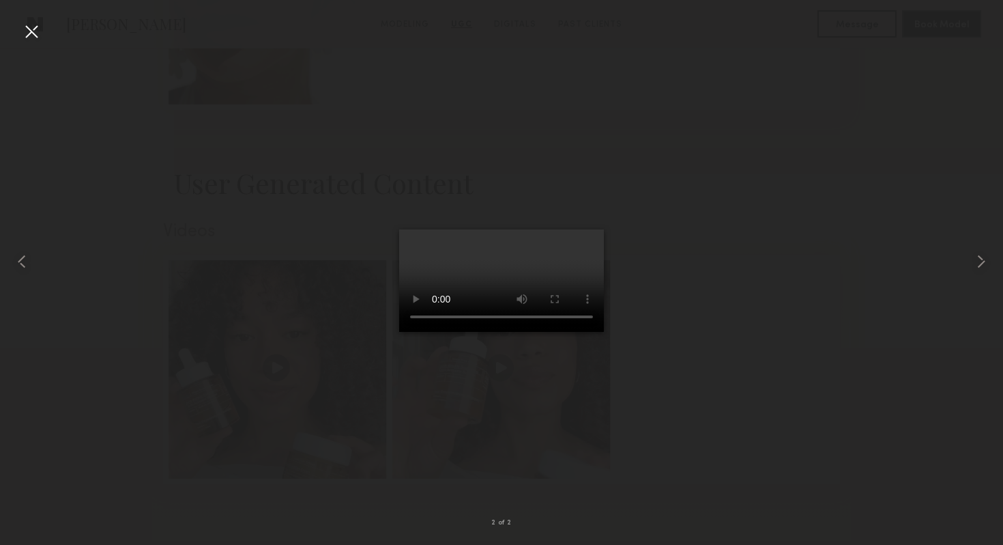
click at [663, 443] on div at bounding box center [501, 261] width 1003 height 479
click at [31, 34] on div at bounding box center [31, 31] width 22 height 22
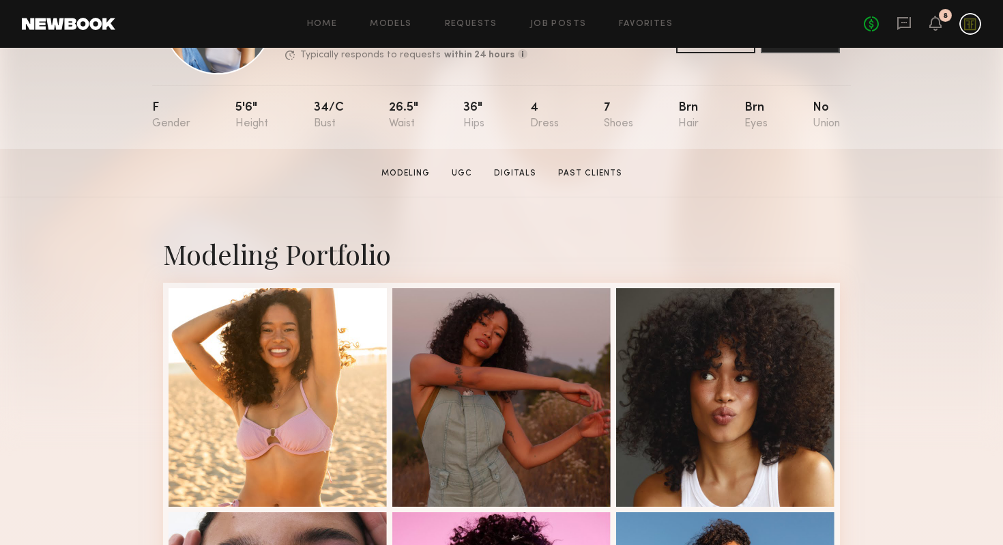
scroll to position [116, 0]
click at [468, 171] on link "UGC" at bounding box center [461, 173] width 31 height 12
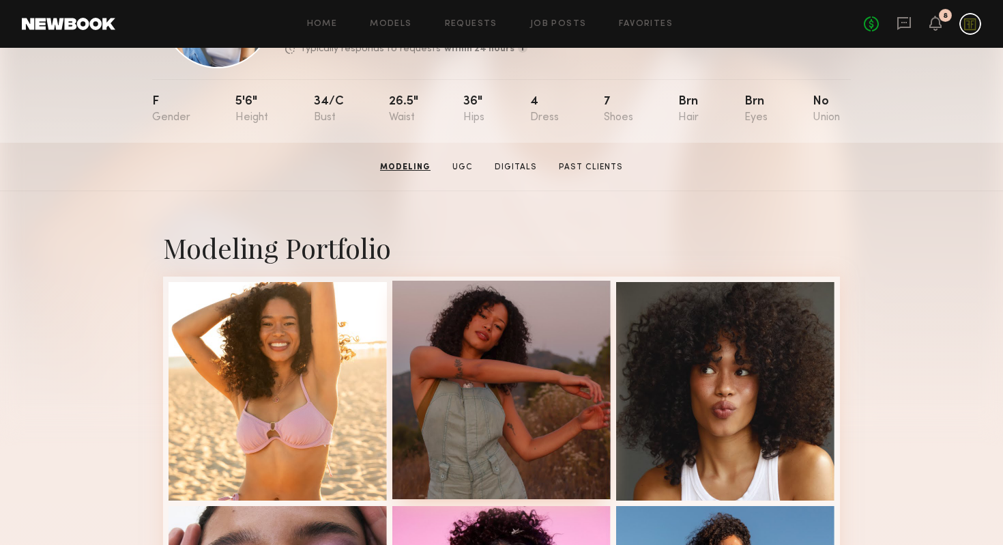
scroll to position [0, 0]
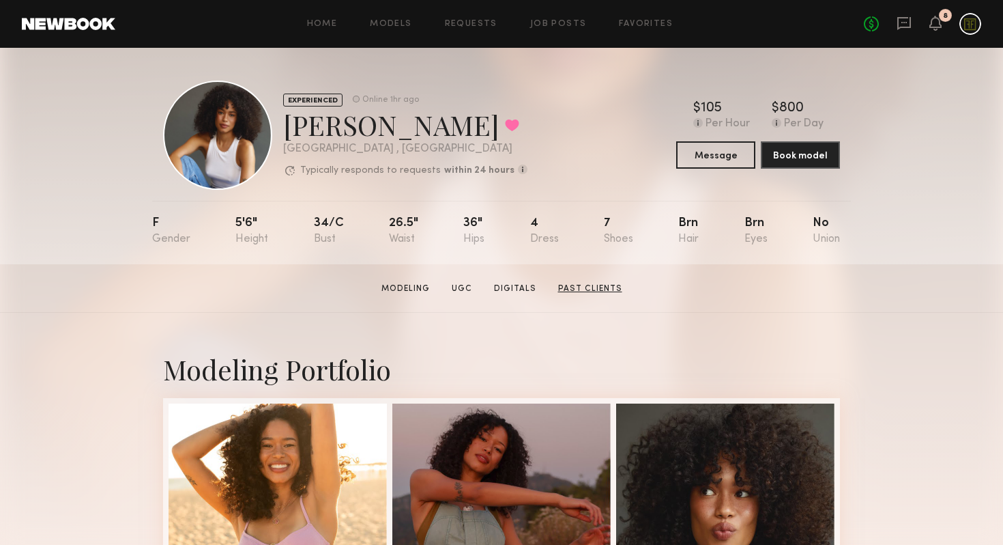
click at [571, 285] on link "Past Clients" at bounding box center [590, 289] width 75 height 12
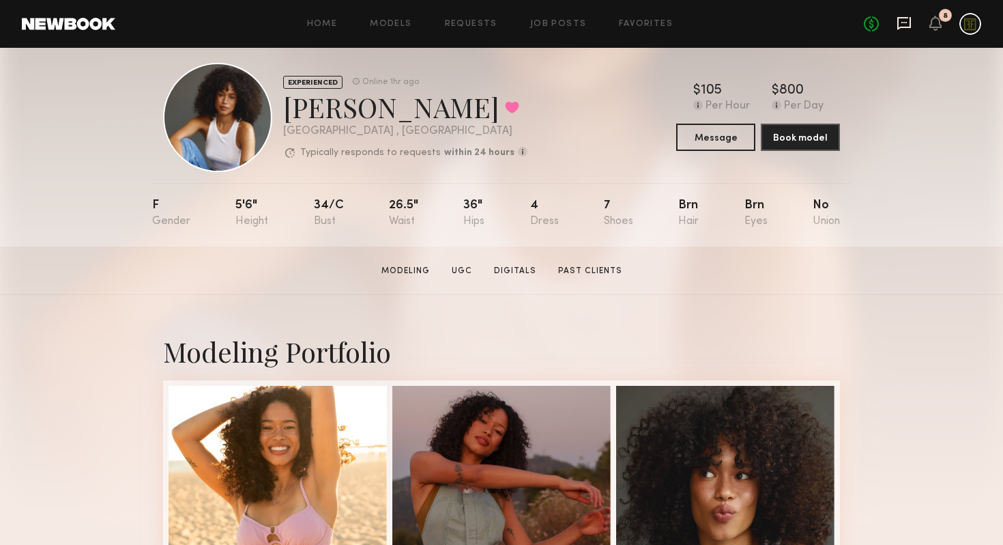
click at [909, 27] on icon at bounding box center [905, 23] width 14 height 13
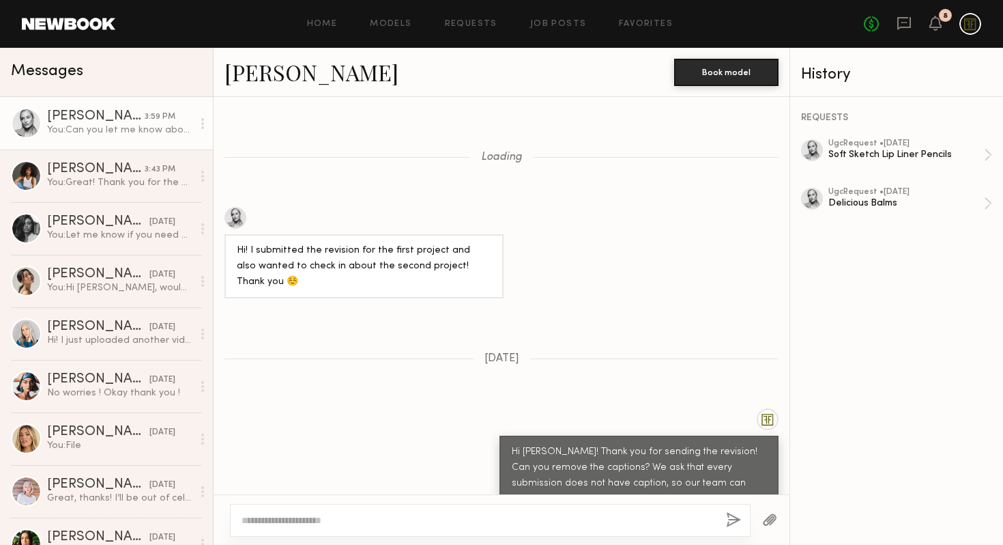
scroll to position [1132, 0]
